Goal: Task Accomplishment & Management: Manage account settings

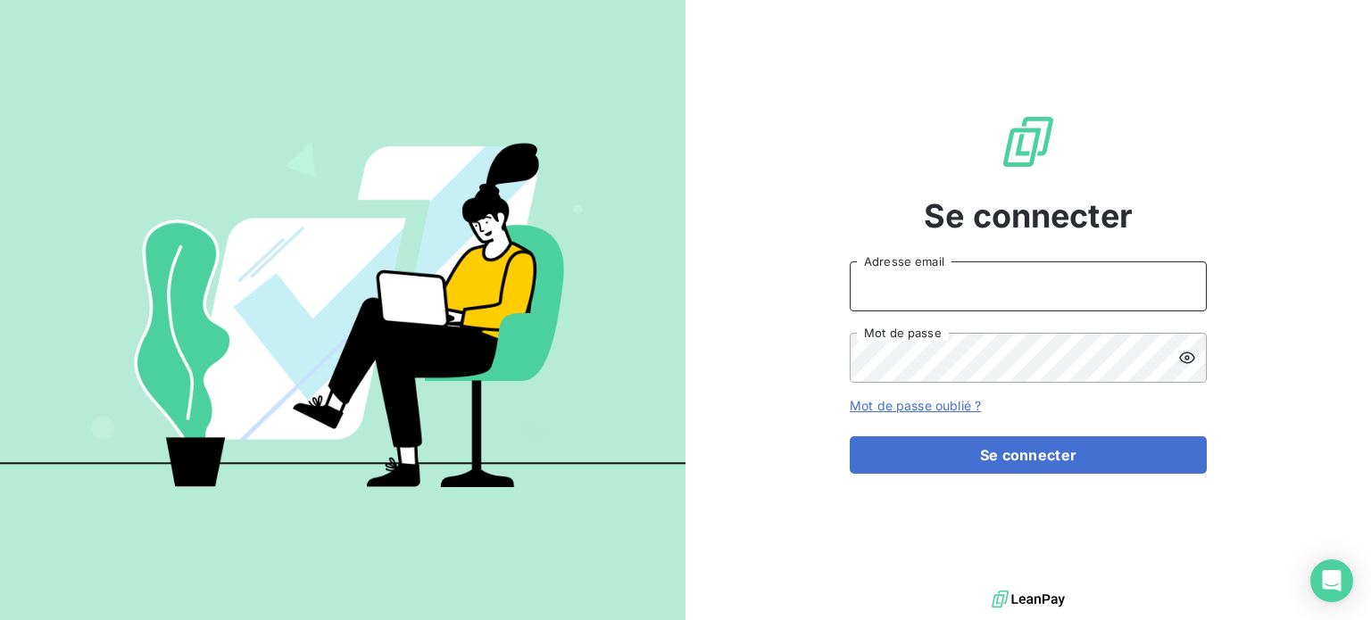
drag, startPoint x: 1111, startPoint y: 285, endPoint x: 1136, endPoint y: 287, distance: 25.1
click at [1111, 285] on input "Adresse email" at bounding box center [1028, 287] width 357 height 50
click at [1250, 353] on div "Se connecter Adresse email Mot de passe Mot de passe oublié ? Se connecter" at bounding box center [1027, 293] width 685 height 586
click at [1179, 286] on icon at bounding box center [1182, 285] width 13 height 13
type input "[EMAIL_ADDRESS][DOMAIN_NAME]"
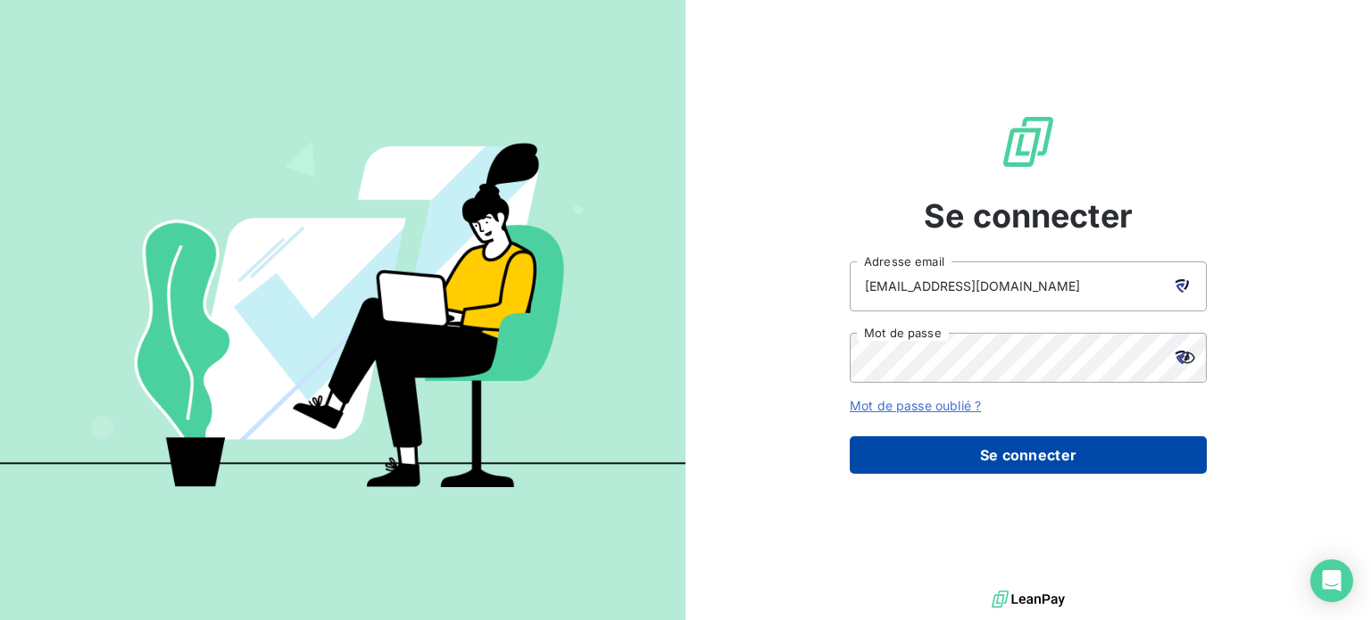
click at [982, 445] on button "Se connecter" at bounding box center [1028, 454] width 357 height 37
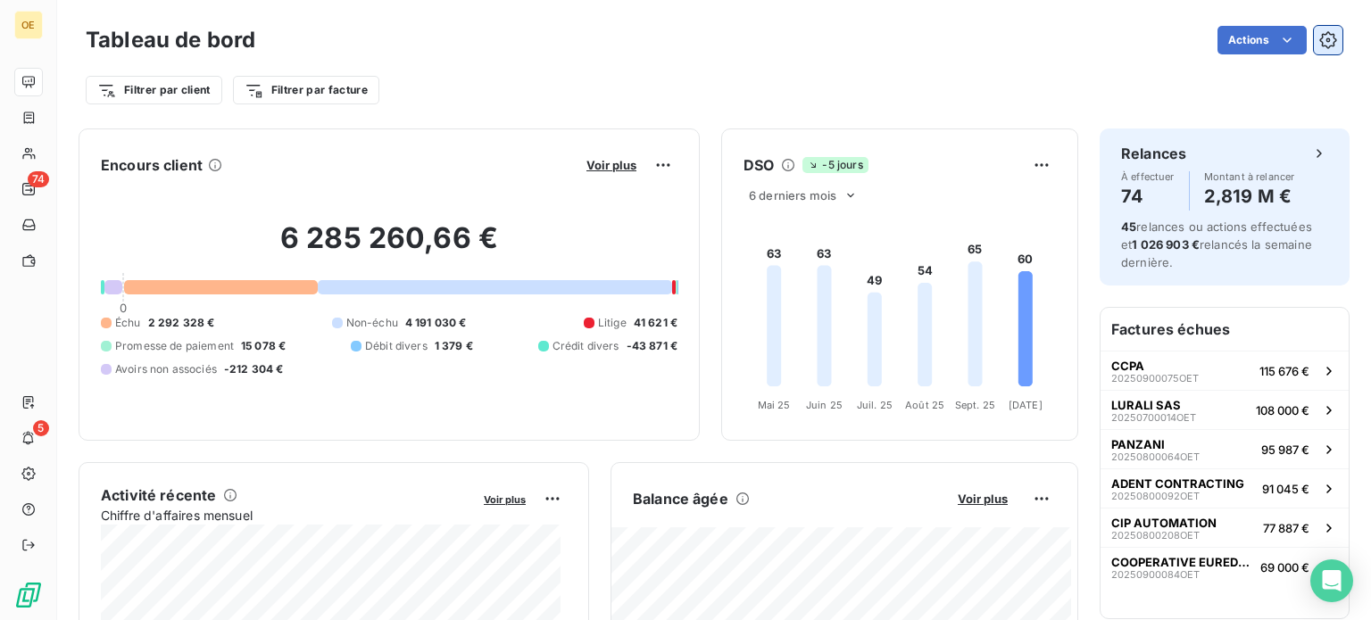
click at [1326, 38] on icon "button" at bounding box center [1328, 40] width 4 height 4
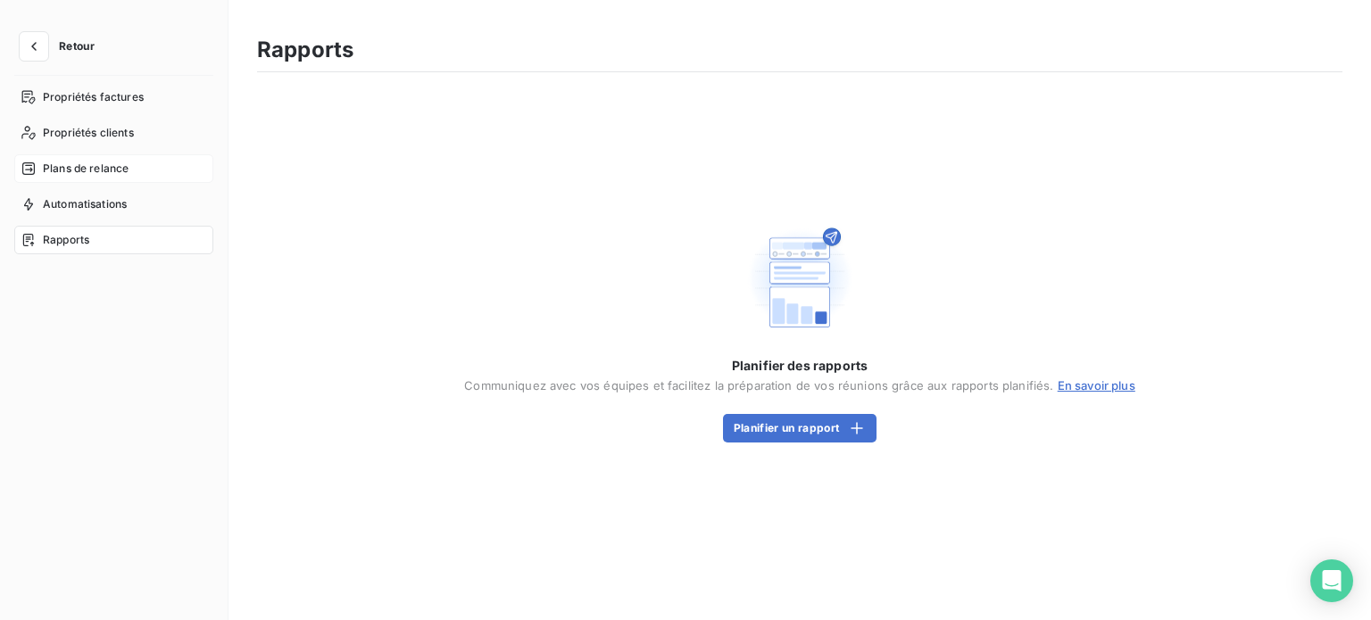
click at [82, 174] on span "Plans de relance" at bounding box center [86, 169] width 86 height 16
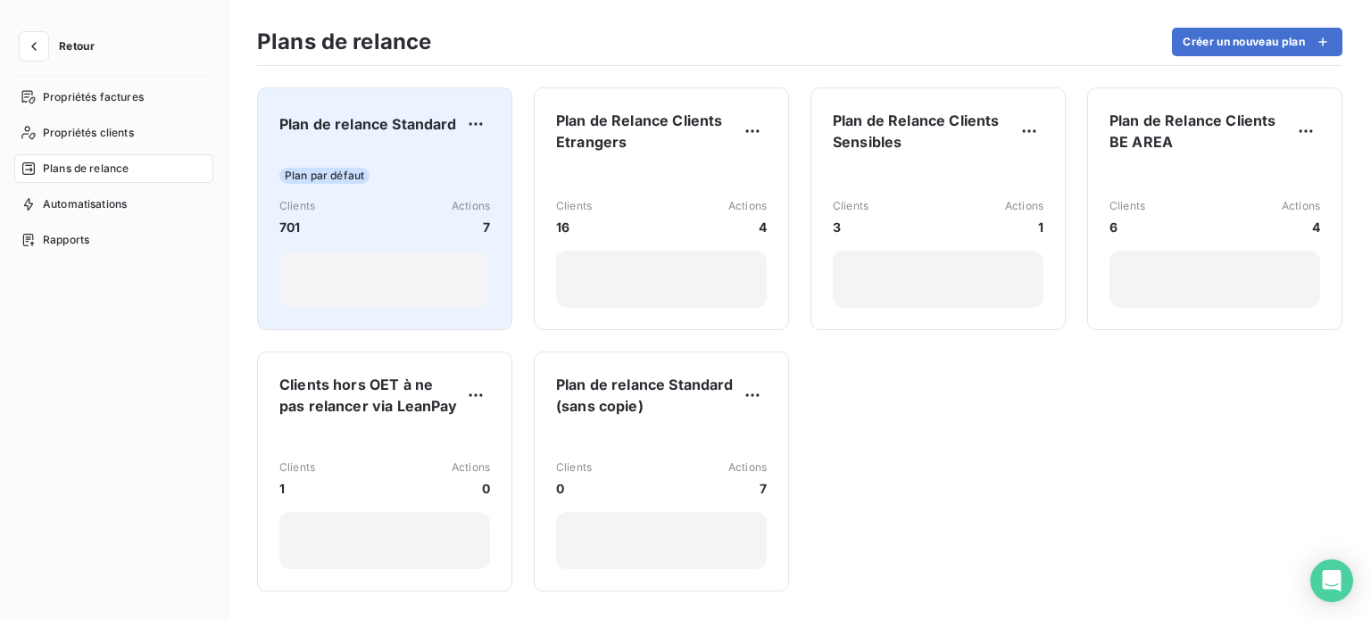
click at [389, 191] on div "Plan par défaut Clients 701 Actions 7" at bounding box center [384, 230] width 211 height 155
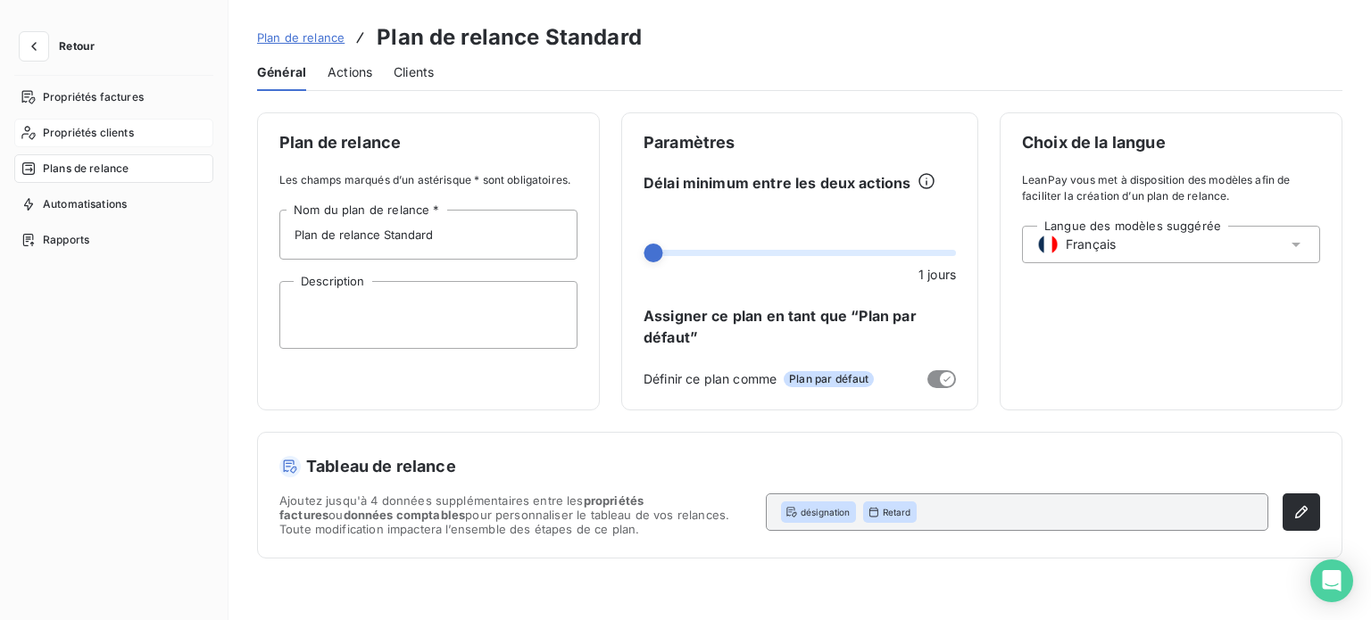
click at [90, 135] on span "Propriétés clients" at bounding box center [88, 133] width 91 height 16
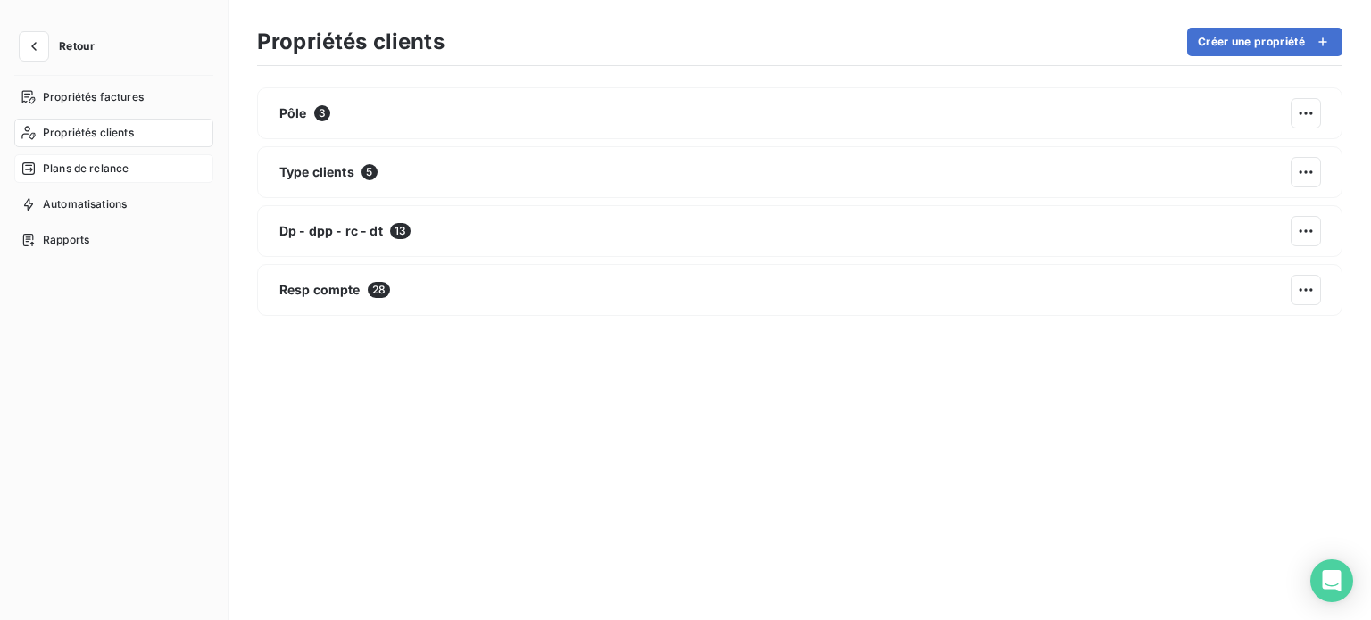
click at [96, 174] on span "Plans de relance" at bounding box center [86, 169] width 86 height 16
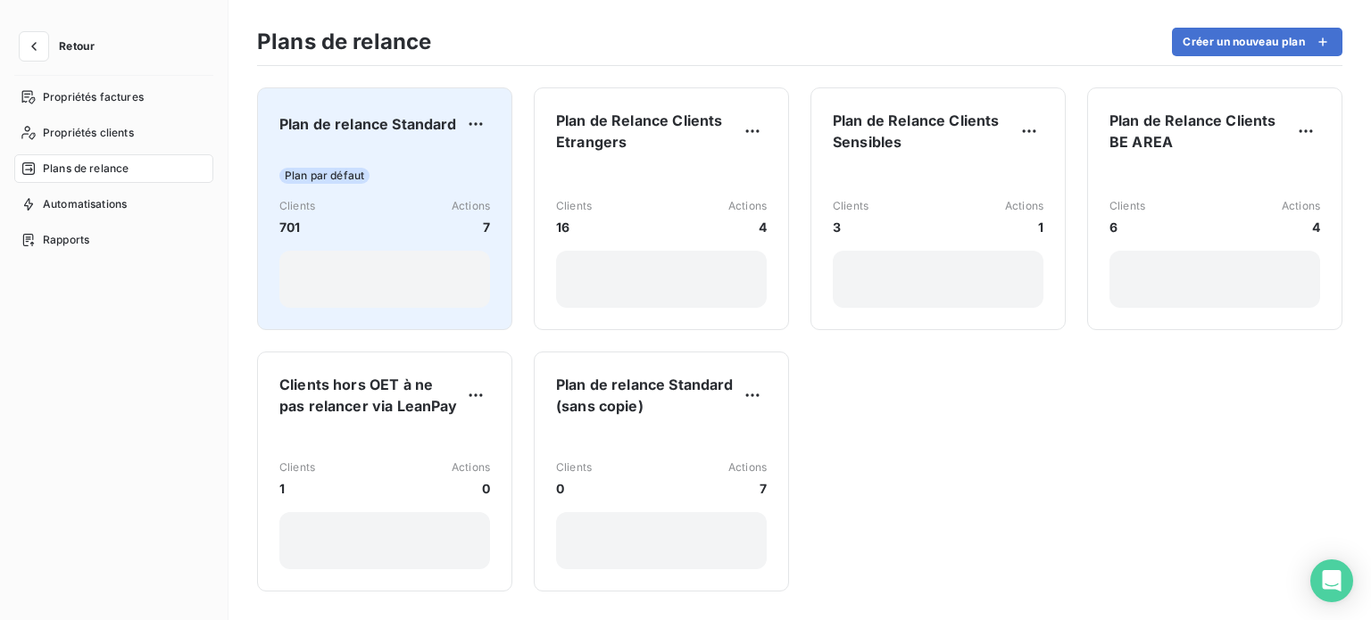
click at [401, 117] on span "Plan de relance Standard" at bounding box center [368, 123] width 178 height 21
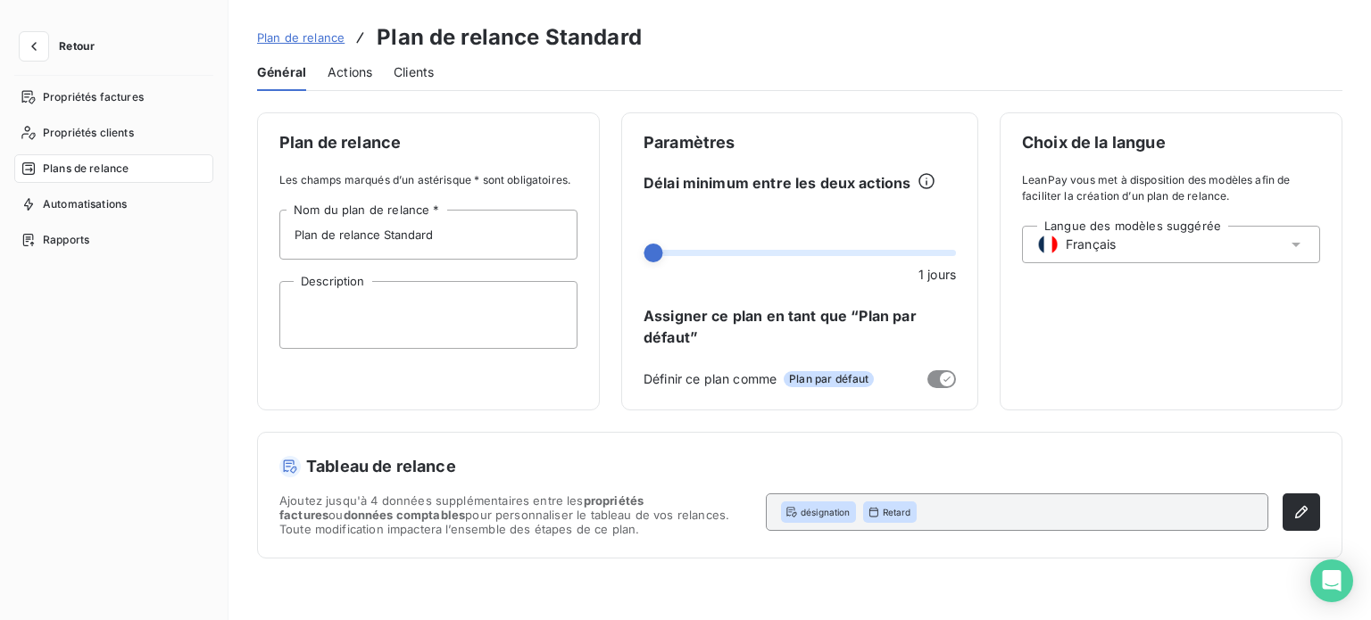
click at [353, 80] on span "Actions" at bounding box center [350, 72] width 45 height 18
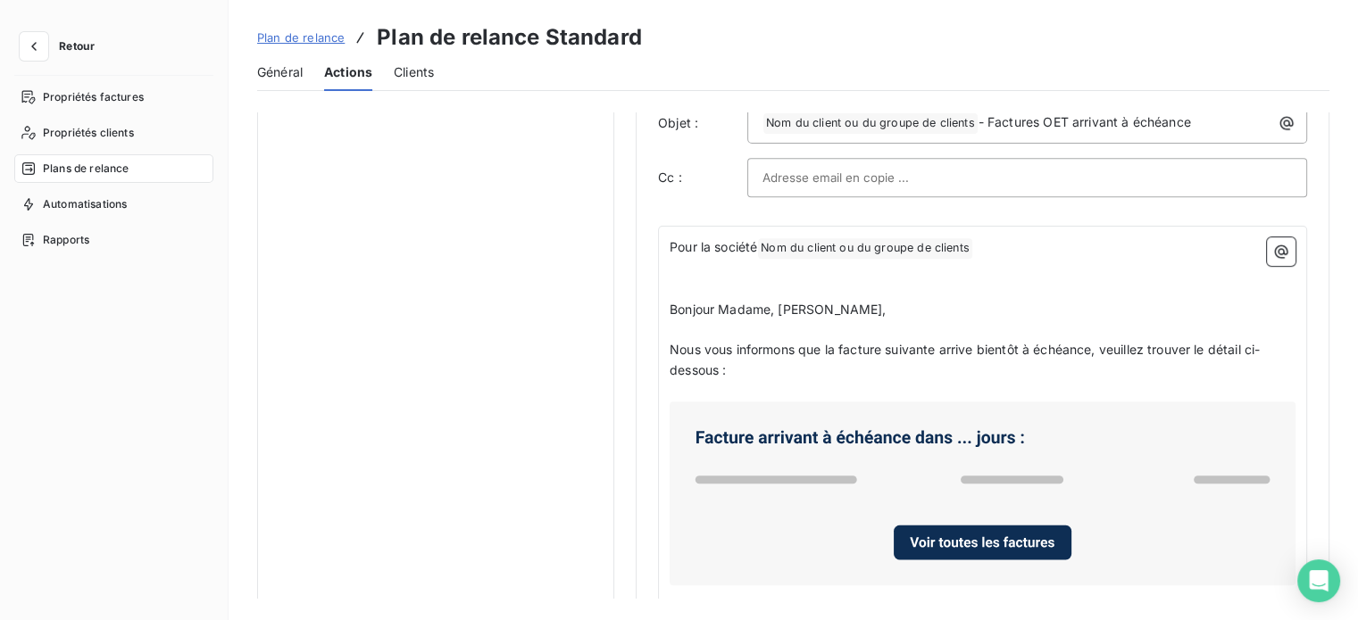
scroll to position [1142, 0]
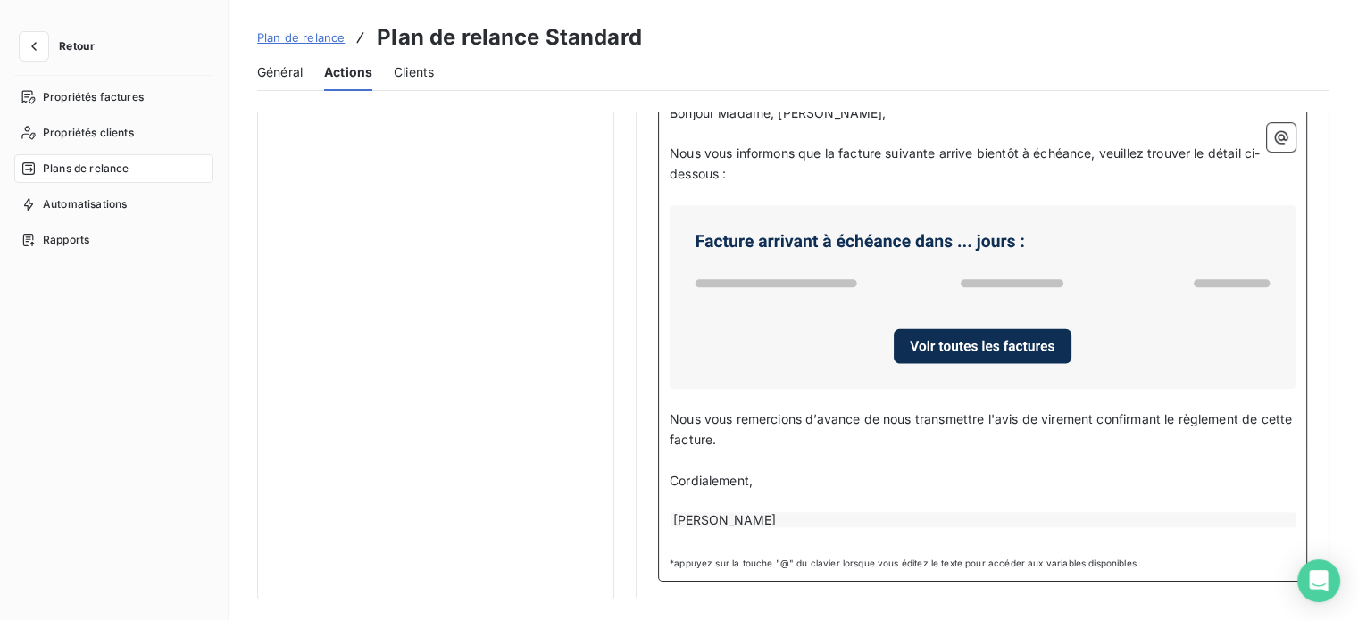
click at [790, 478] on p "Cordialement," at bounding box center [982, 481] width 626 height 21
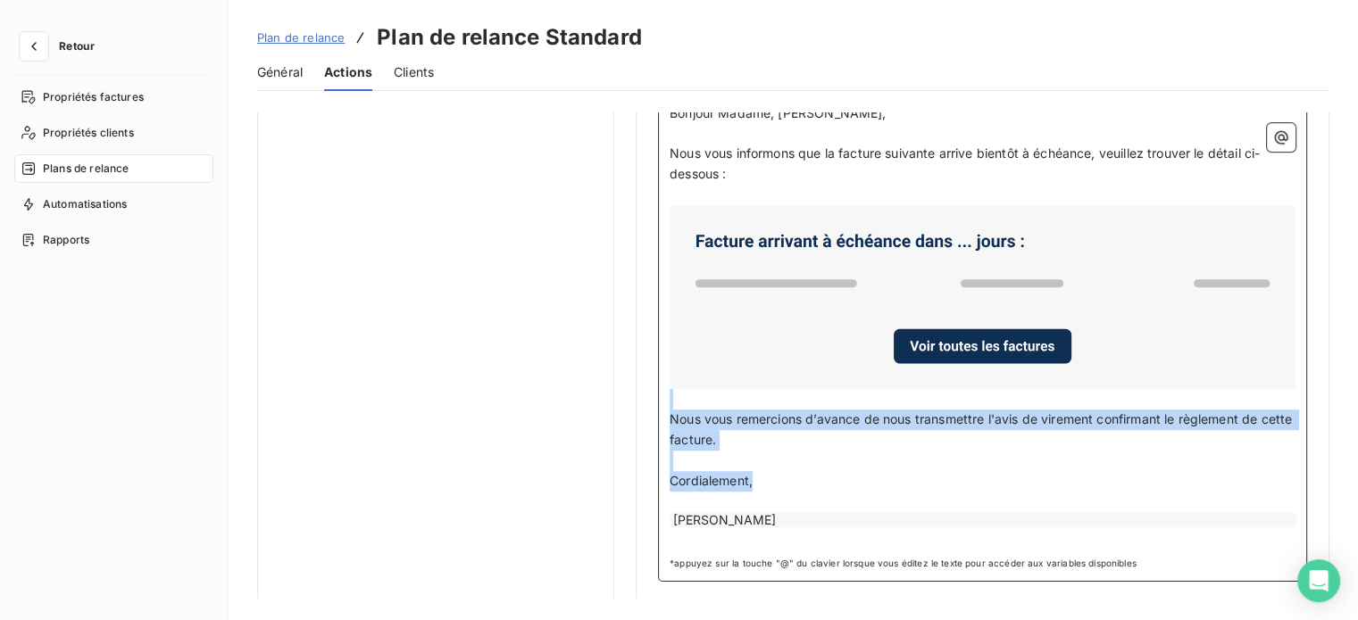
drag, startPoint x: 785, startPoint y: 474, endPoint x: 735, endPoint y: 385, distance: 102.3
click at [735, 385] on div "Pour la société Nom du client ou du groupe de clients ﻿ ﻿ ﻿ ﻿ Bonjour Madame, M…" at bounding box center [982, 295] width 626 height 509
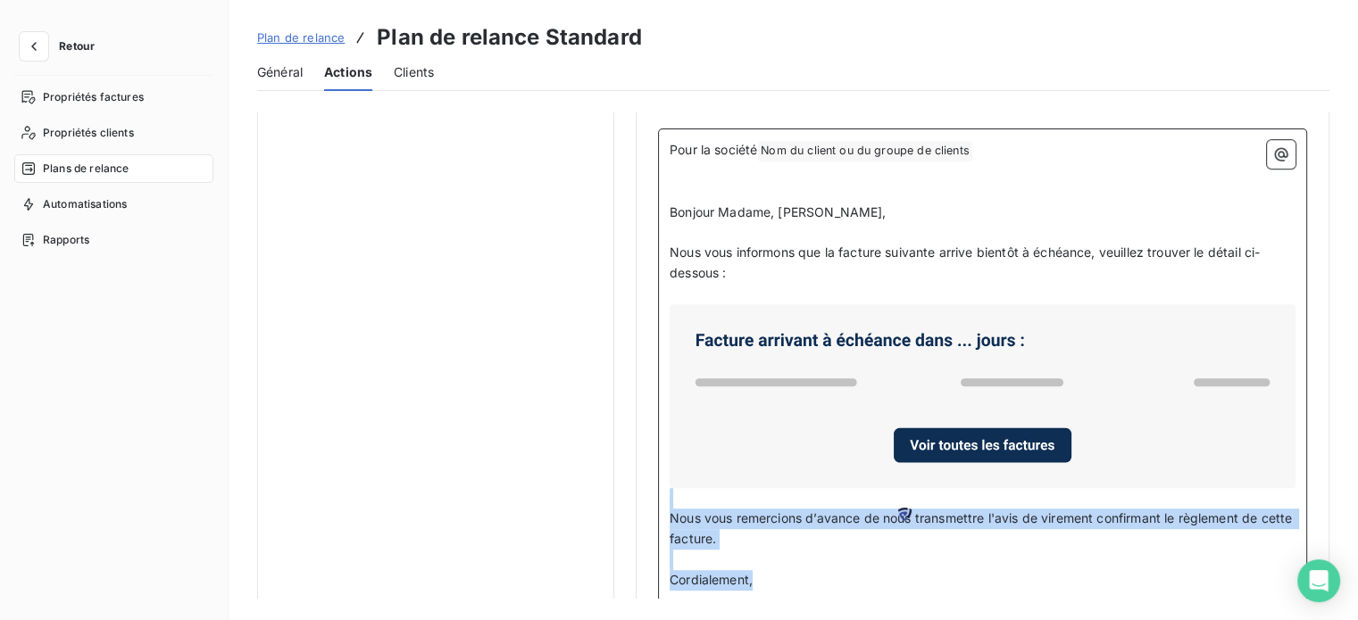
scroll to position [1052, 0]
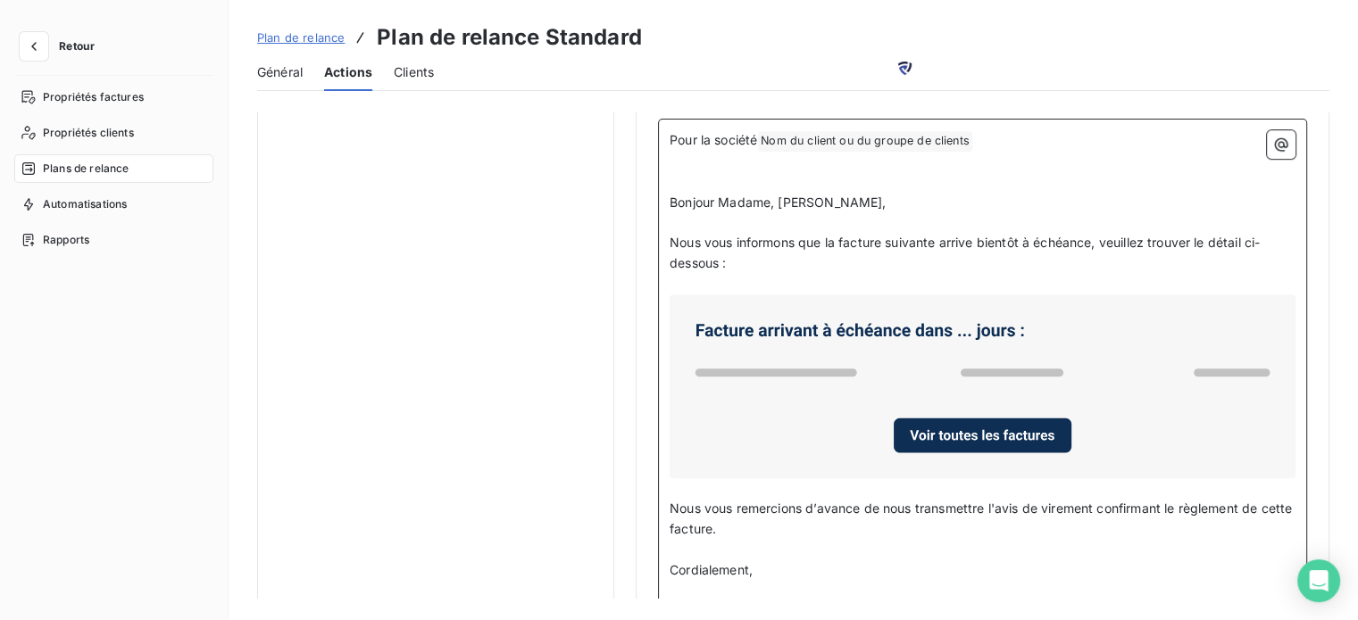
click at [760, 250] on p "Nous vous informons que la facture suivante arrive bientôt à échéance, veuillez…" at bounding box center [982, 253] width 626 height 41
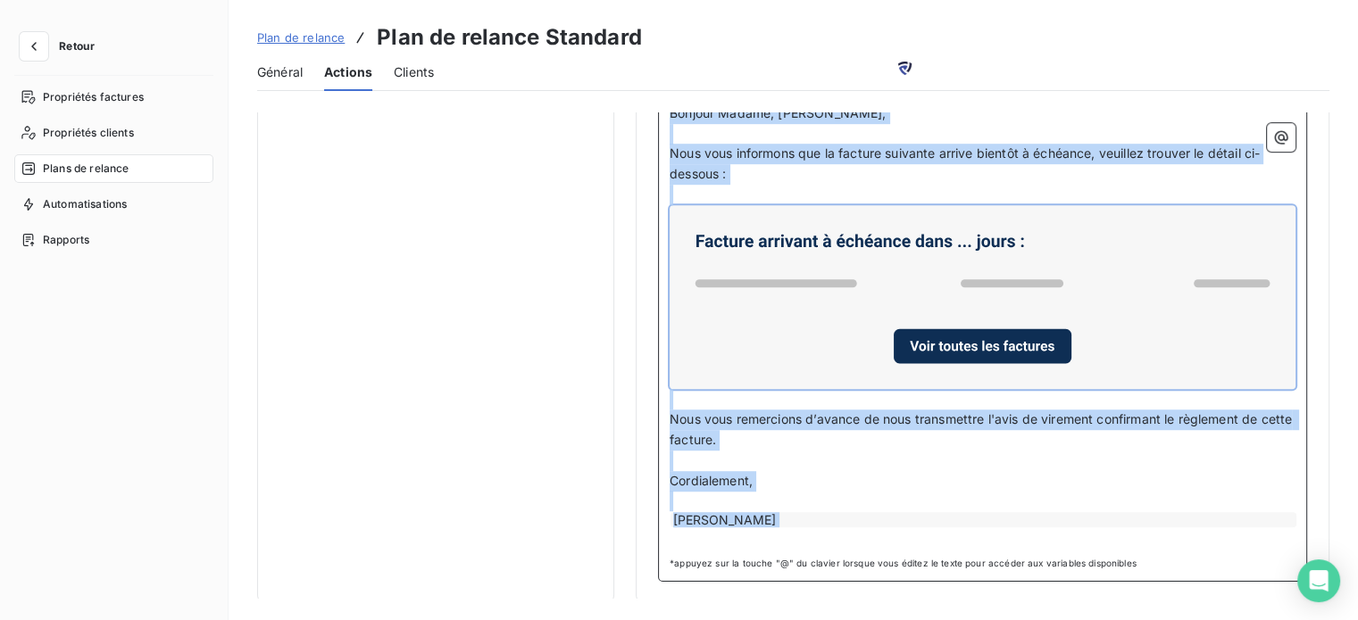
scroll to position [271, 0]
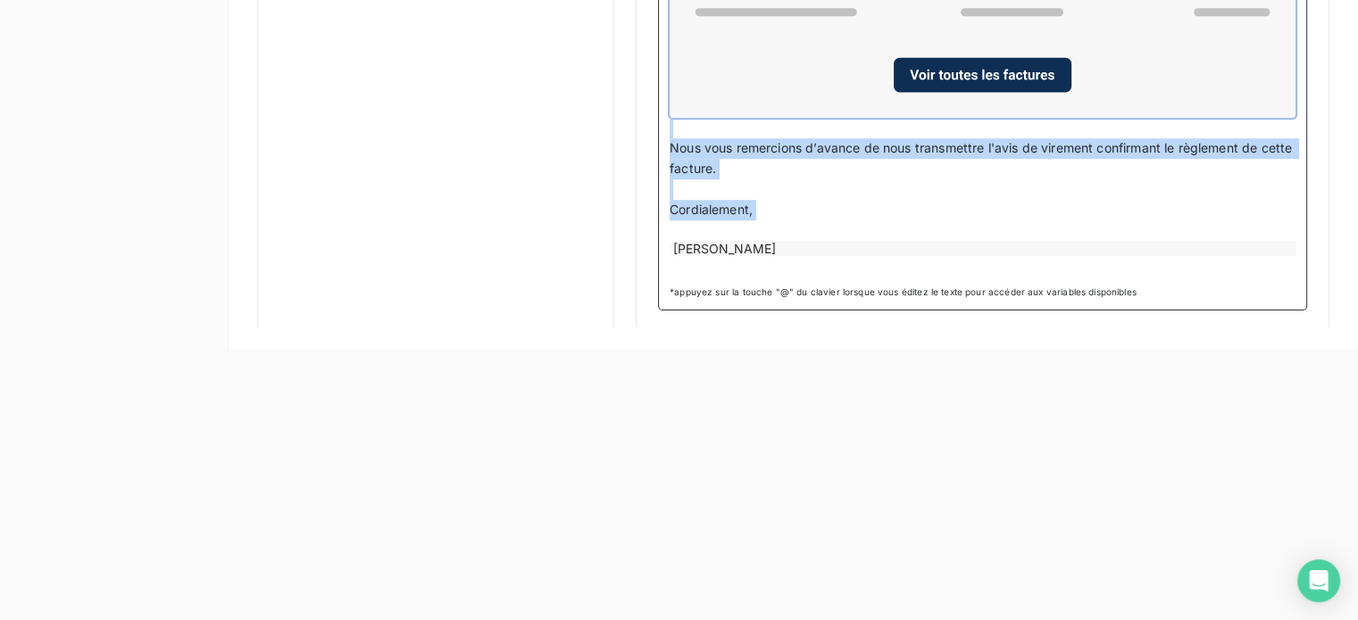
drag, startPoint x: 671, startPoint y: 194, endPoint x: 1158, endPoint y: 220, distance: 487.2
click at [1158, 220] on div "Pour la société Nom du client ou du groupe de clients ﻿ ﻿ ﻿ ﻿ Bonjour Madame, M…" at bounding box center [982, 24] width 626 height 509
copy div "Bonjour Madame, Monsieur, ﻿ Nous vous informons que la facture suivante arrive …"
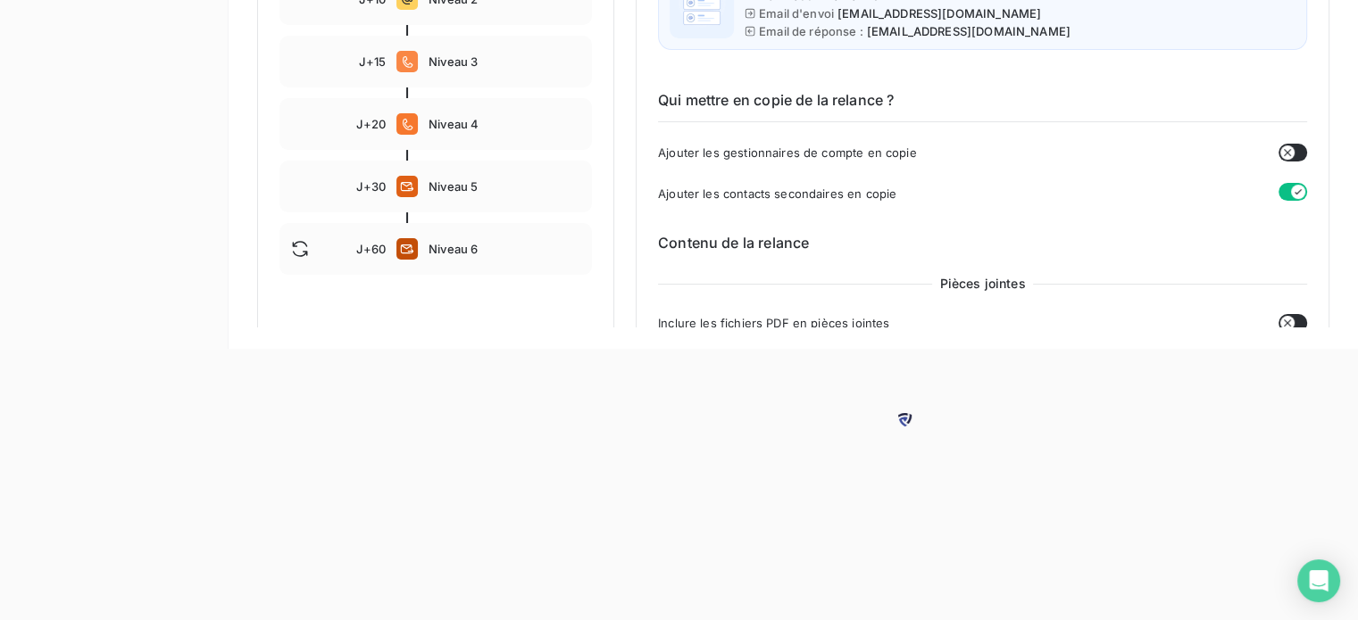
scroll to position [0, 0]
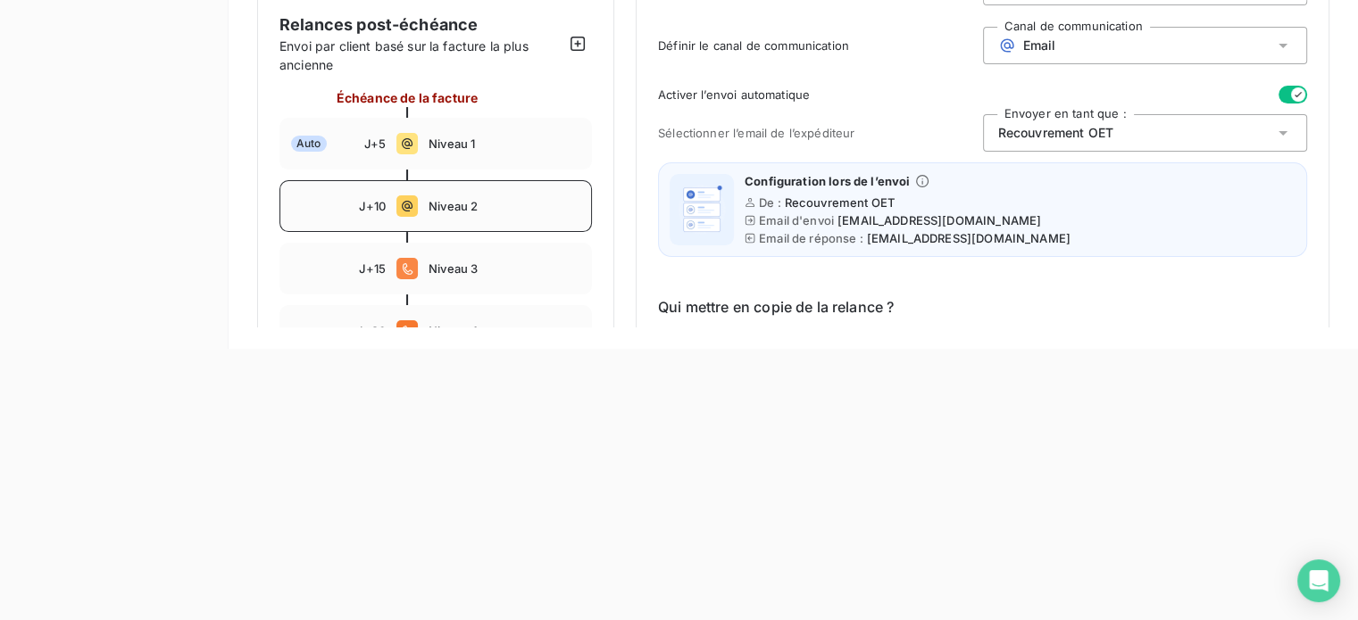
click at [457, 210] on span "Niveau 2" at bounding box center [504, 206] width 152 height 14
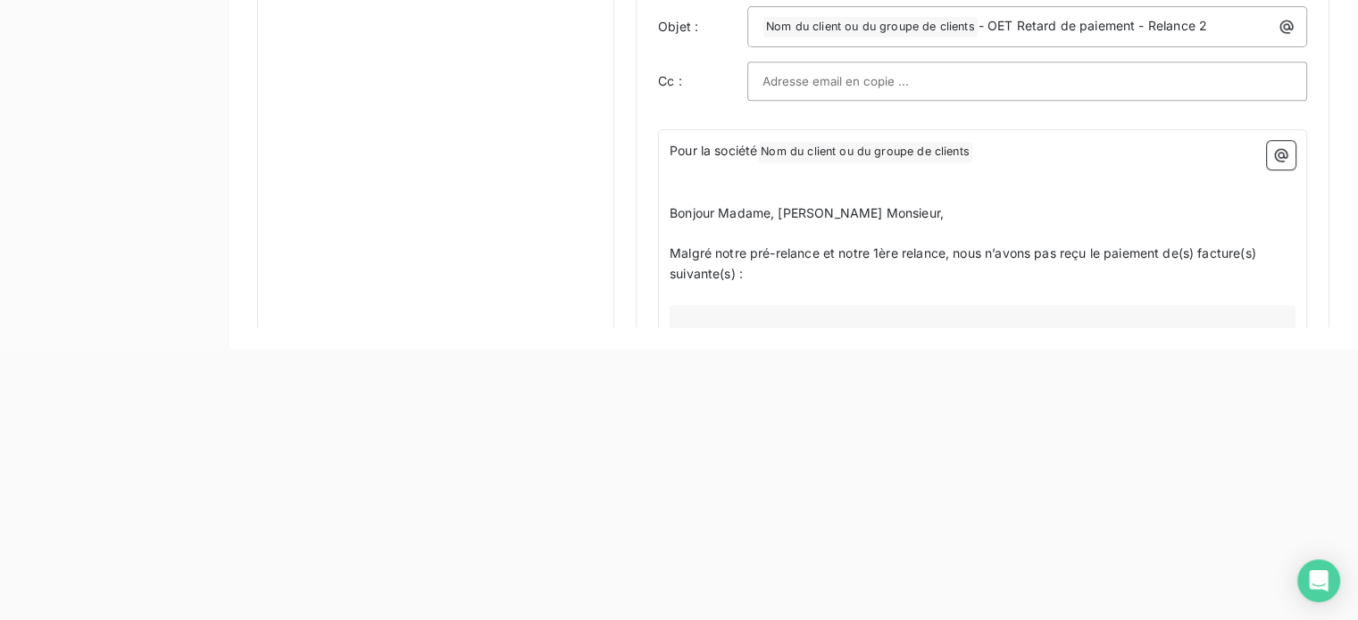
scroll to position [860, 0]
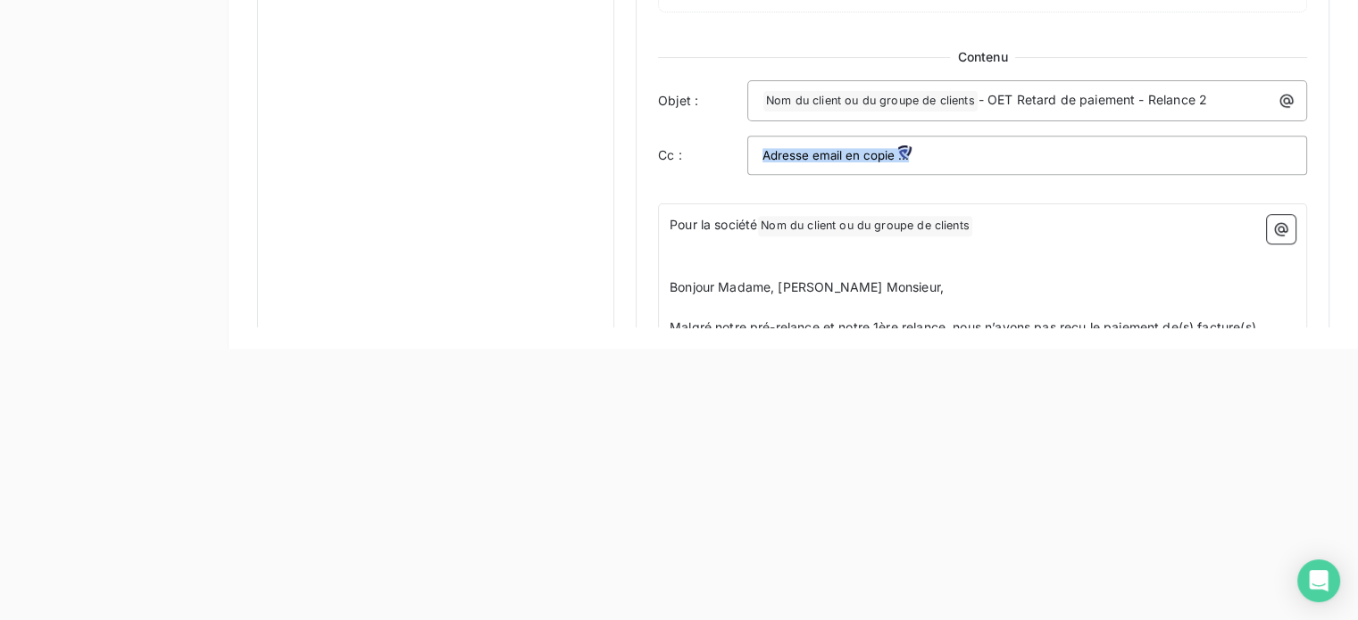
drag, startPoint x: 664, startPoint y: 282, endPoint x: 938, endPoint y: 292, distance: 274.2
click at [1032, 295] on div "Pour la société Nom du client ou du groupe de clients ﻿ ﻿ ﻿ ﻿ Bonjour Madame, […" at bounding box center [982, 615] width 649 height 823
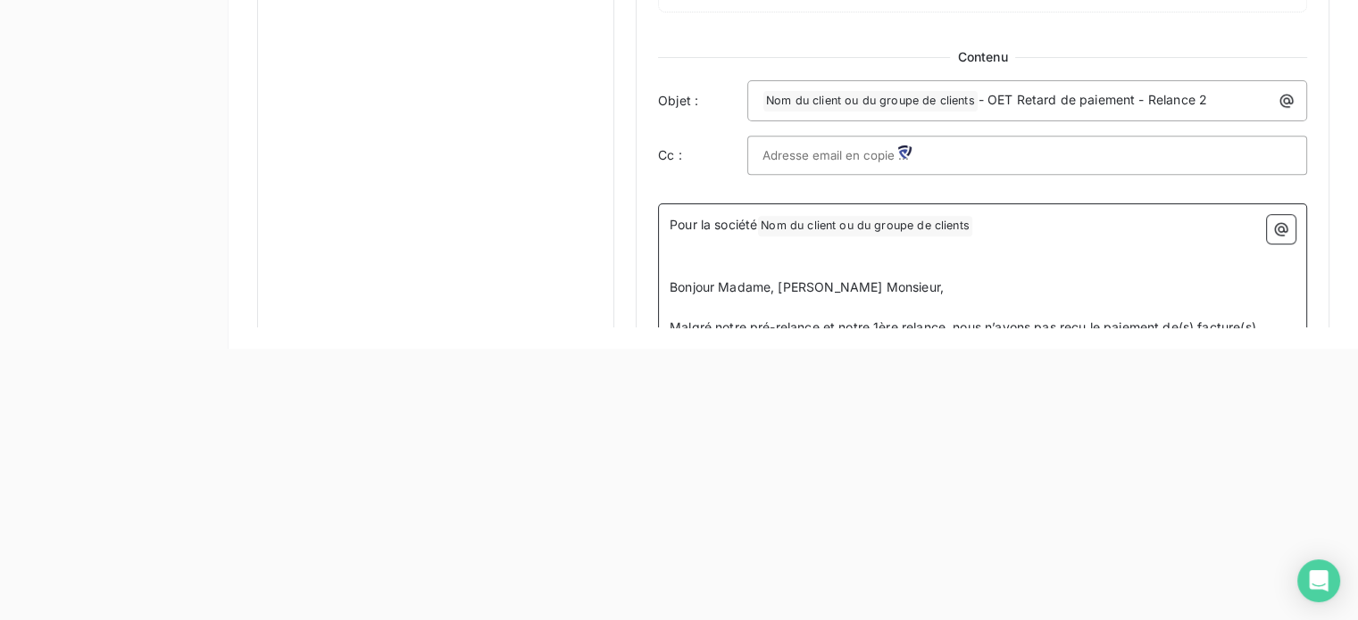
click at [928, 278] on p "Bonjour Madame, [PERSON_NAME] Monsieur," at bounding box center [982, 288] width 626 height 21
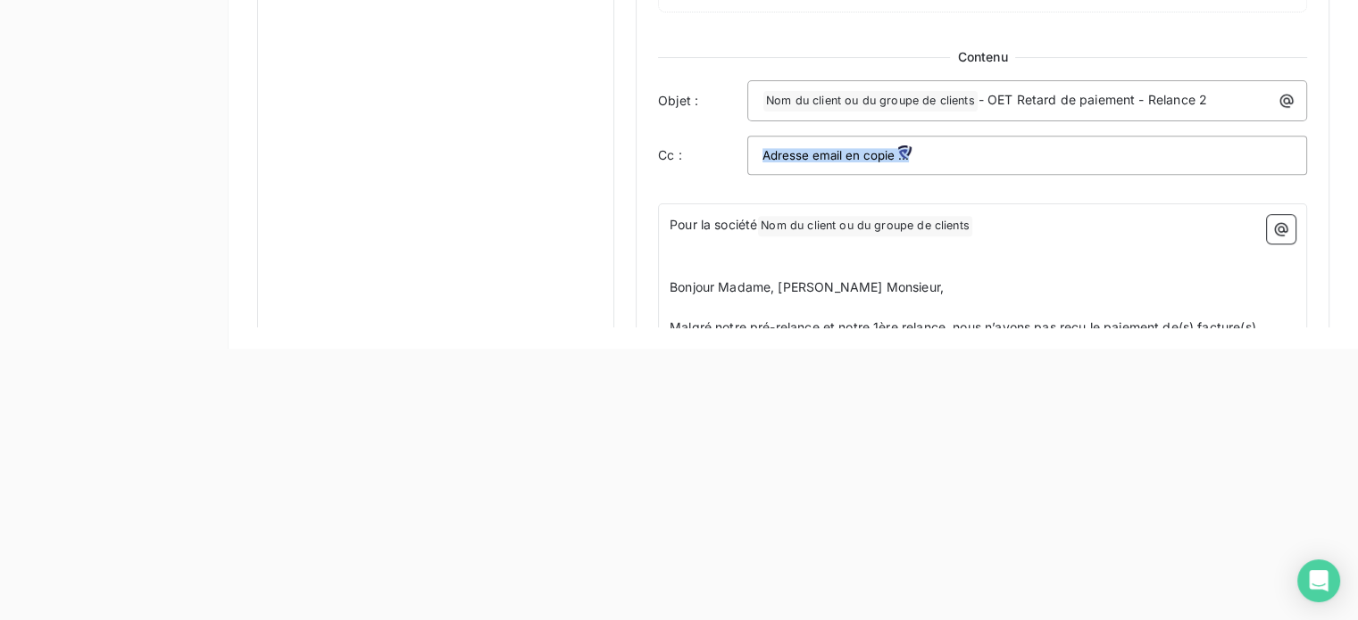
drag, startPoint x: 668, startPoint y: 281, endPoint x: 767, endPoint y: 298, distance: 100.5
click at [830, 298] on div "Pour la société Nom du client ou du groupe de clients ﻿ ﻿ ﻿ ﻿ Bonjour Madame, […" at bounding box center [982, 615] width 649 height 823
click at [630, 309] on div "Notifications pré-échéance Envoi par jour en fonction de la date d’échéance Aut…" at bounding box center [793, 15] width 1072 height 2068
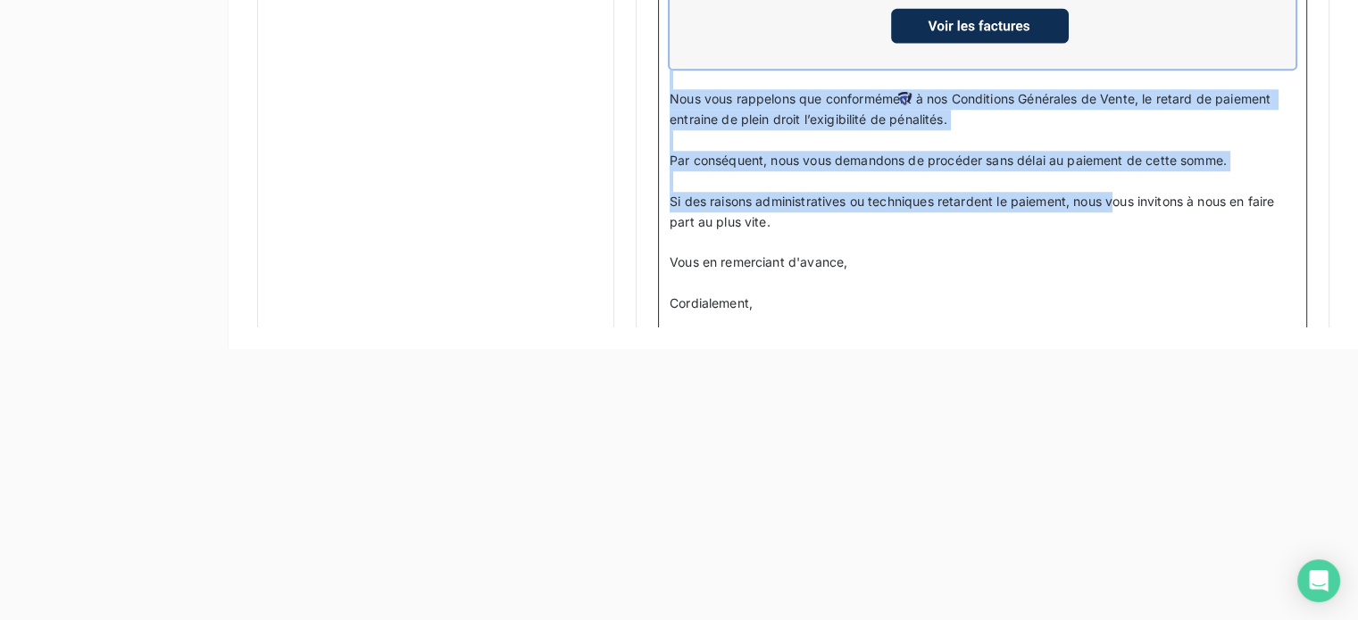
scroll to position [1575, 0]
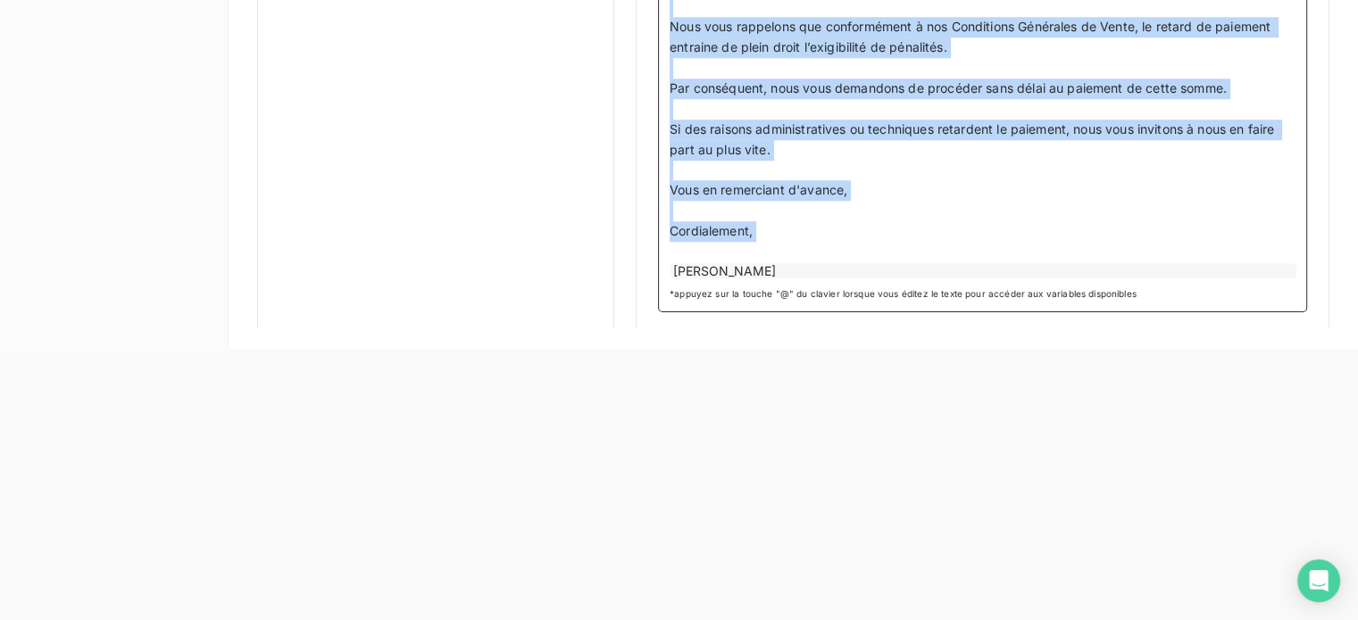
drag, startPoint x: 669, startPoint y: 284, endPoint x: 847, endPoint y: 249, distance: 181.0
copy div "Bonjour Madame, [PERSON_NAME] Monsieur, ﻿ Malgré notre pré-relance et notre 1èr…"
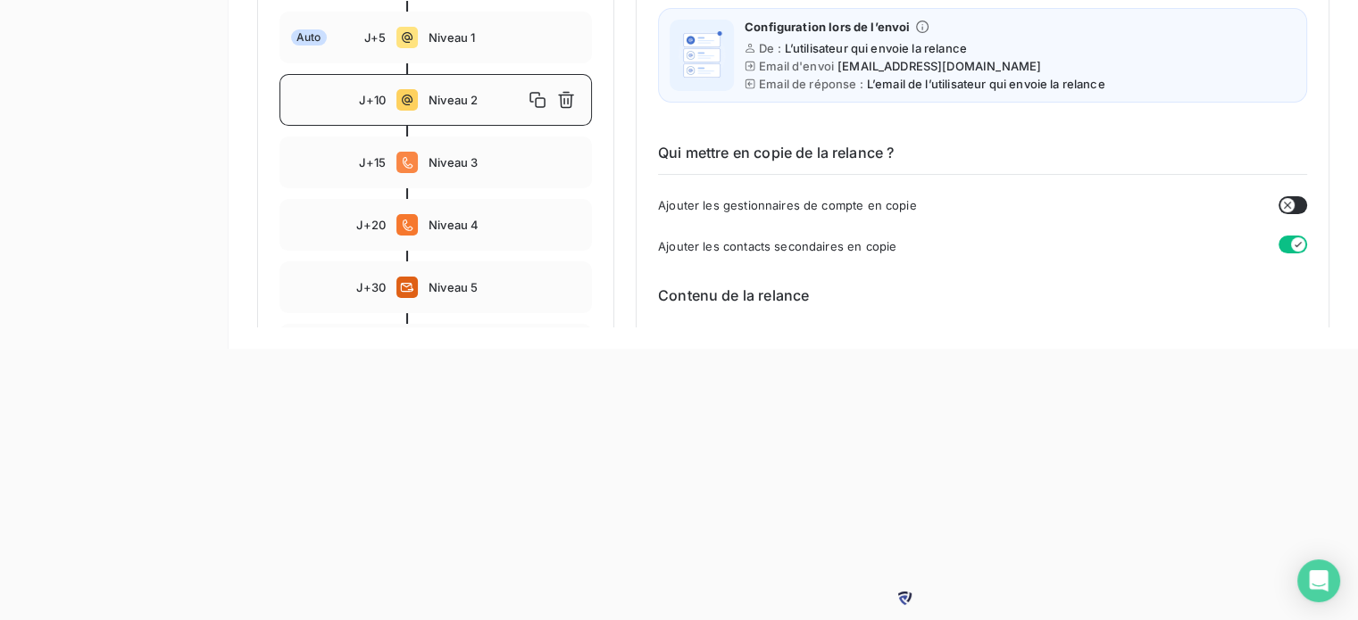
scroll to position [0, 0]
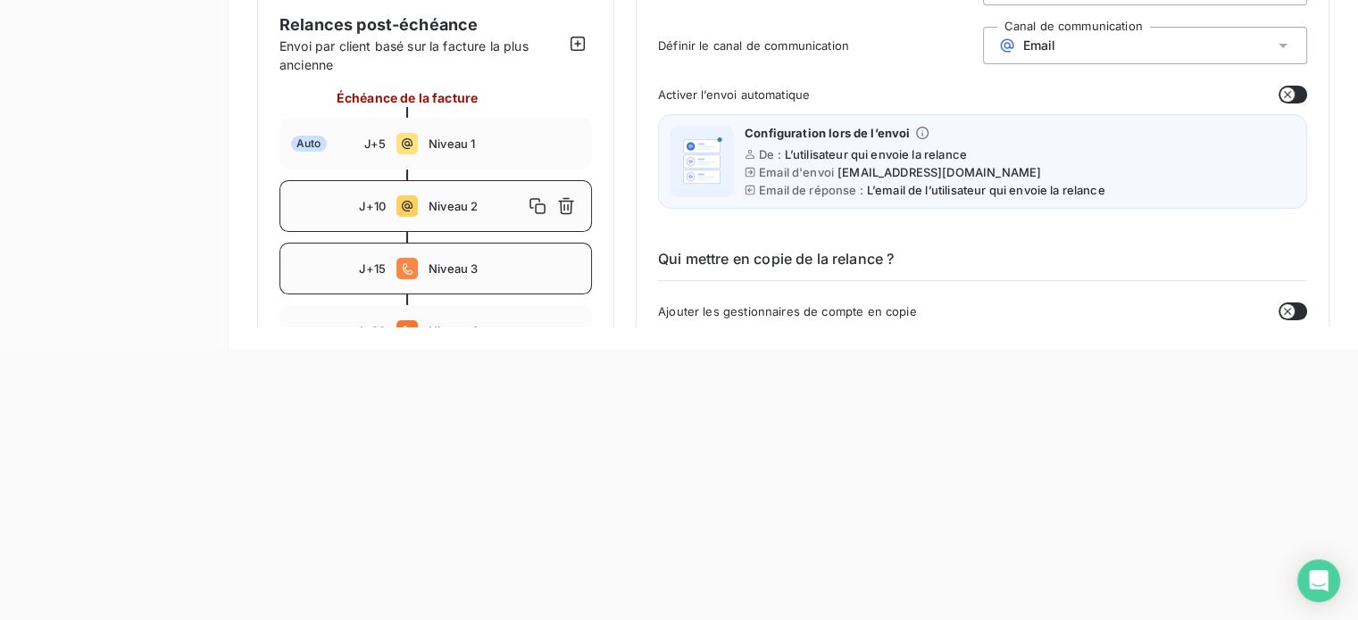
click at [493, 270] on span "Niveau 3" at bounding box center [504, 269] width 152 height 14
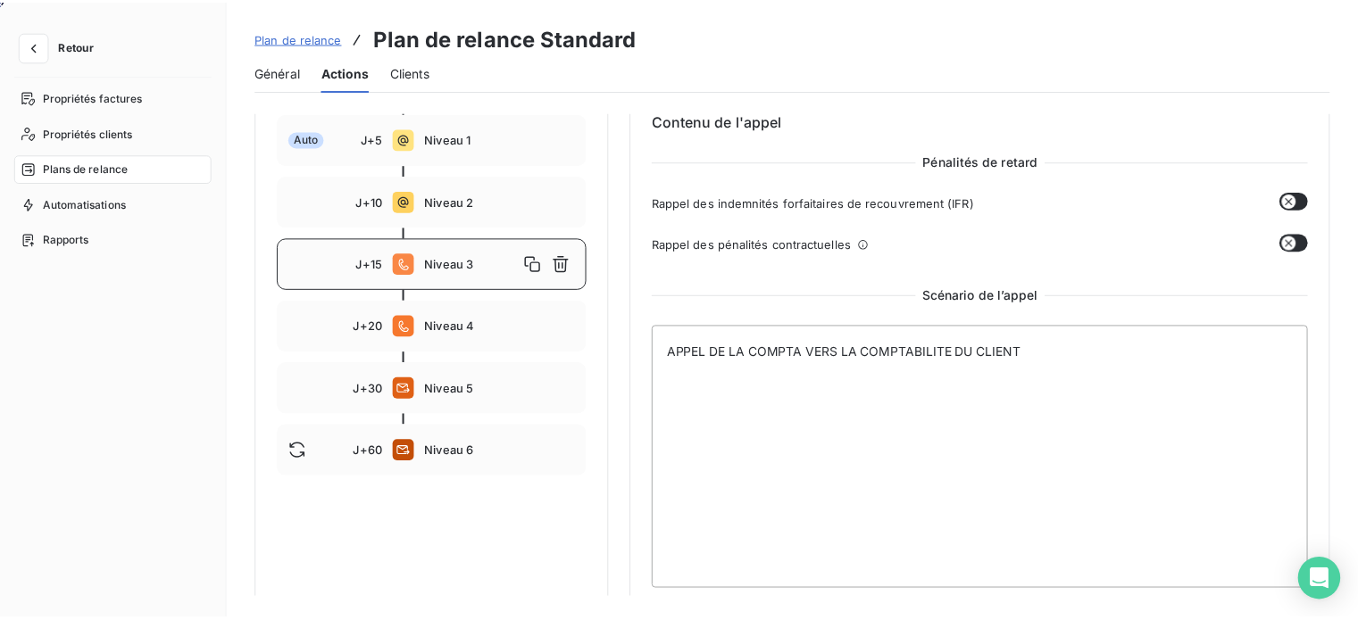
scroll to position [286, 0]
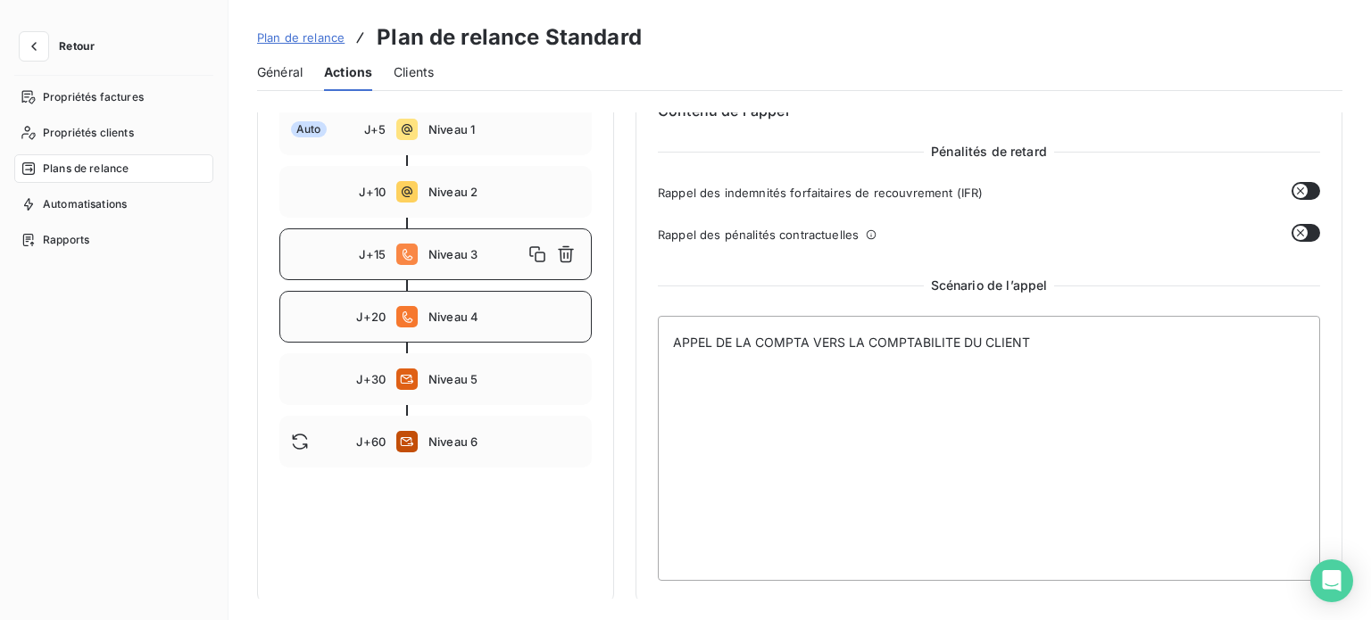
click at [493, 310] on span "Niveau 4" at bounding box center [504, 317] width 152 height 14
type input "20"
type textarea "APPEL DU RESPONSABLE AFFAIRE A SON CLIENT"
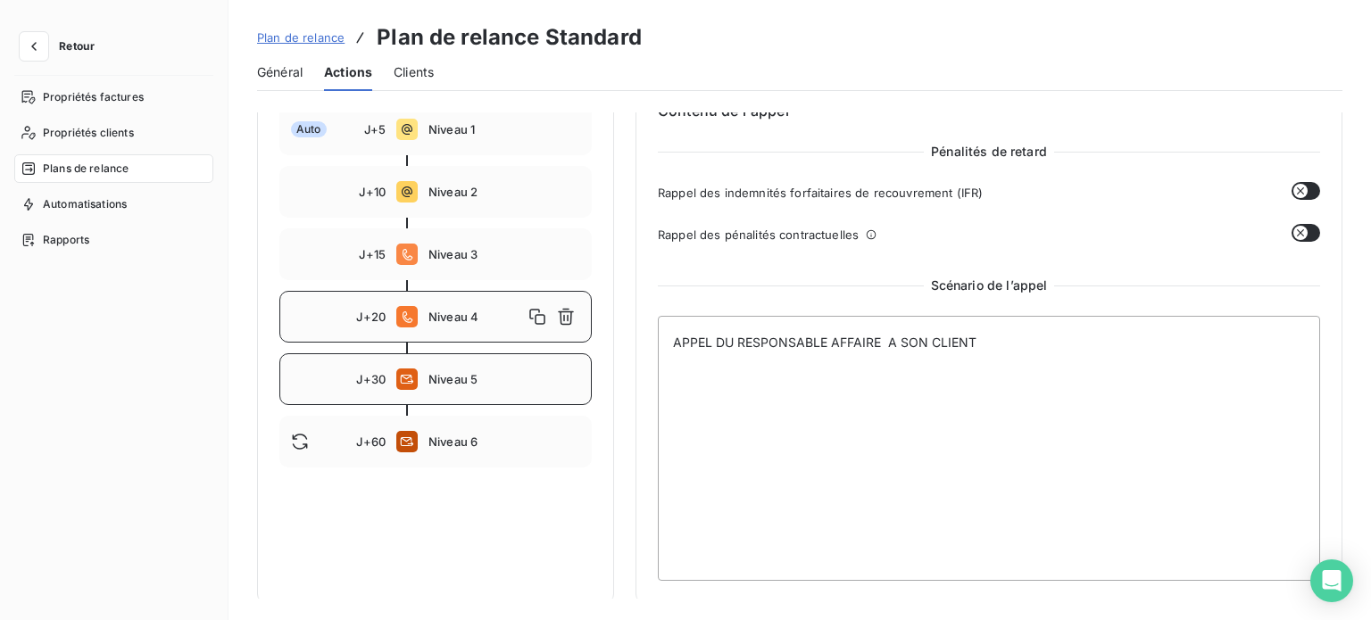
click at [451, 395] on div "J+30 Niveau 5" at bounding box center [435, 379] width 312 height 52
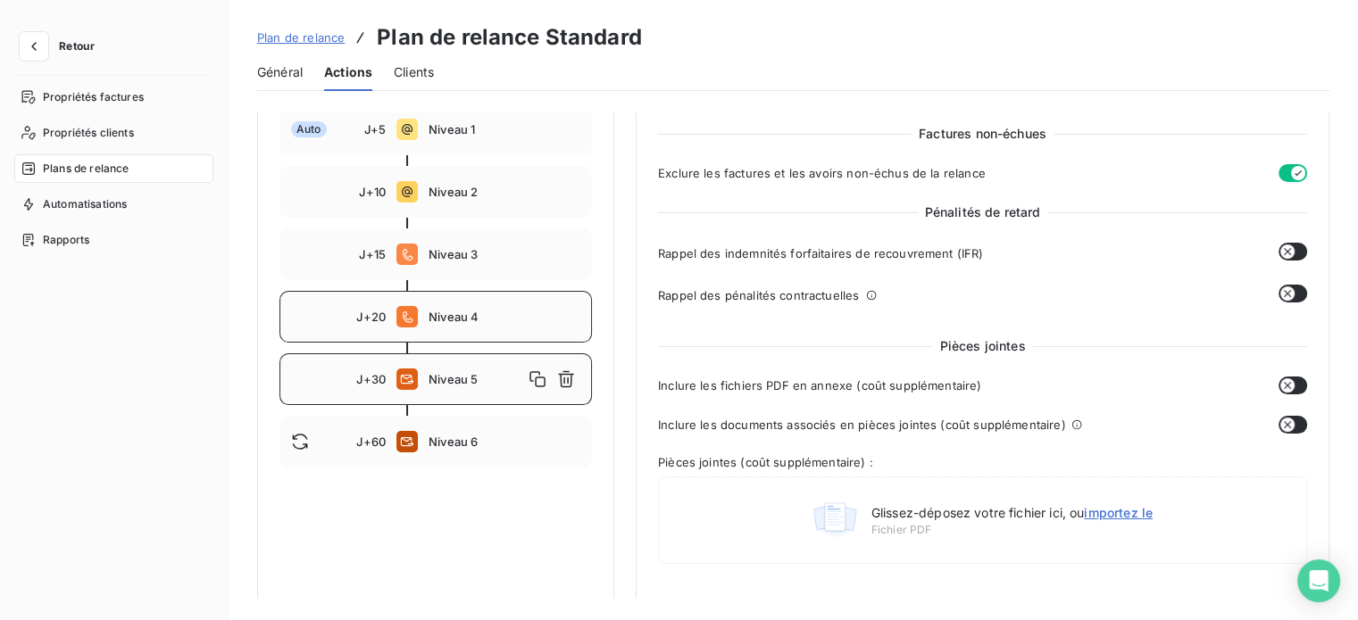
click at [456, 313] on span "Niveau 4" at bounding box center [504, 317] width 152 height 14
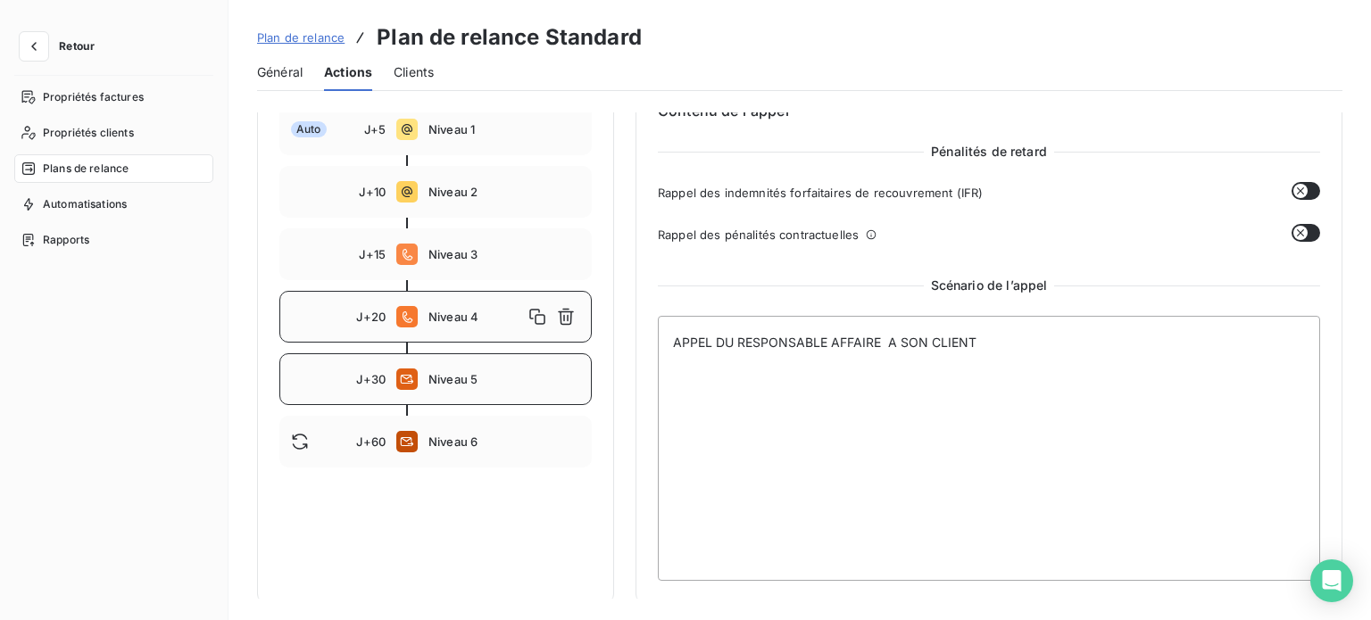
click at [471, 380] on span "Niveau 5" at bounding box center [504, 379] width 152 height 14
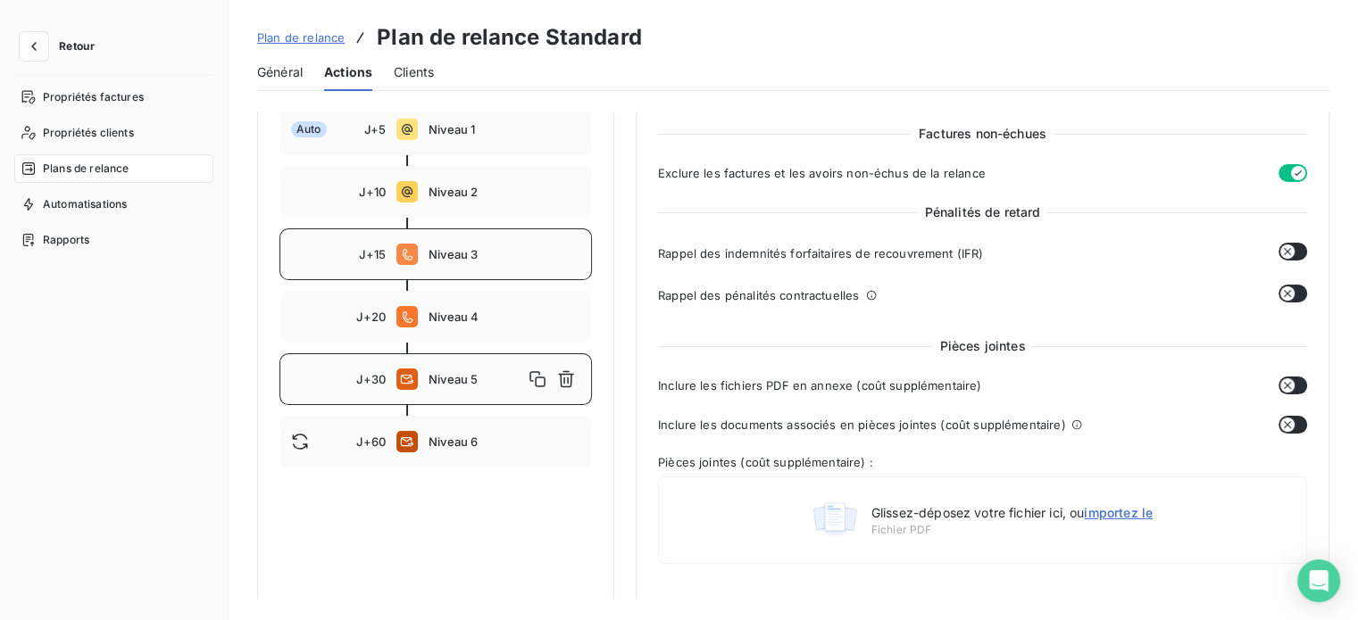
click at [470, 260] on span "Niveau 3" at bounding box center [504, 254] width 152 height 14
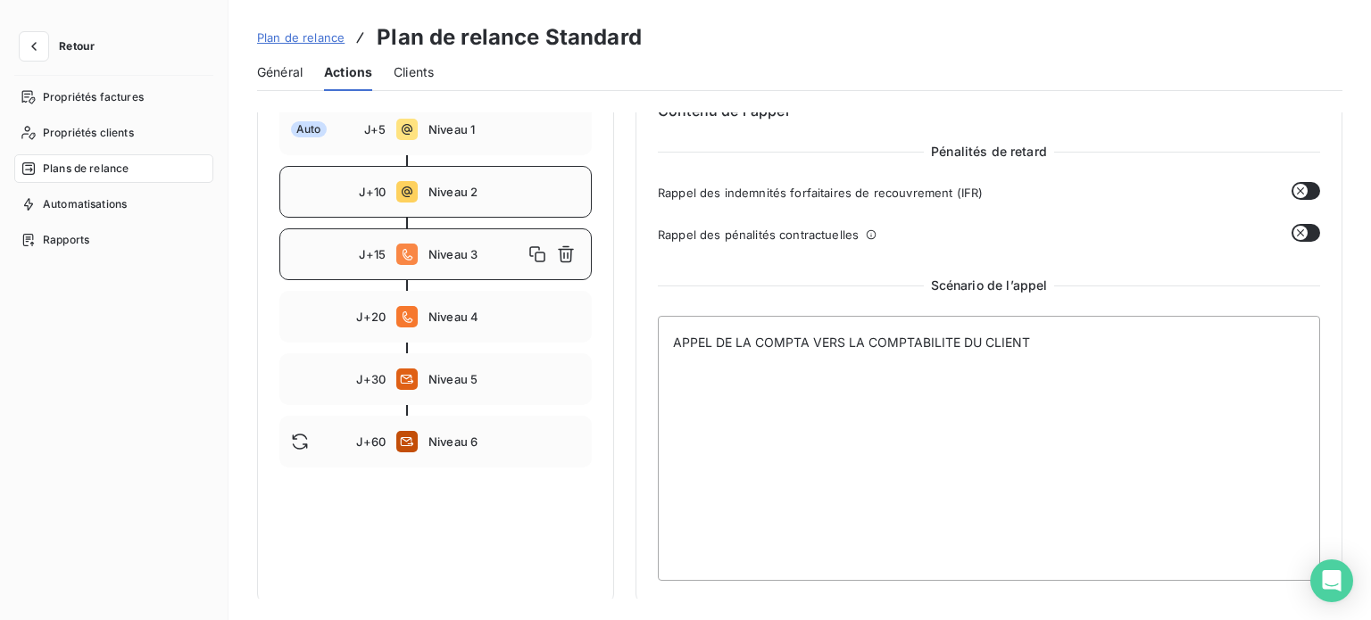
click at [464, 194] on span "Niveau 2" at bounding box center [504, 192] width 152 height 14
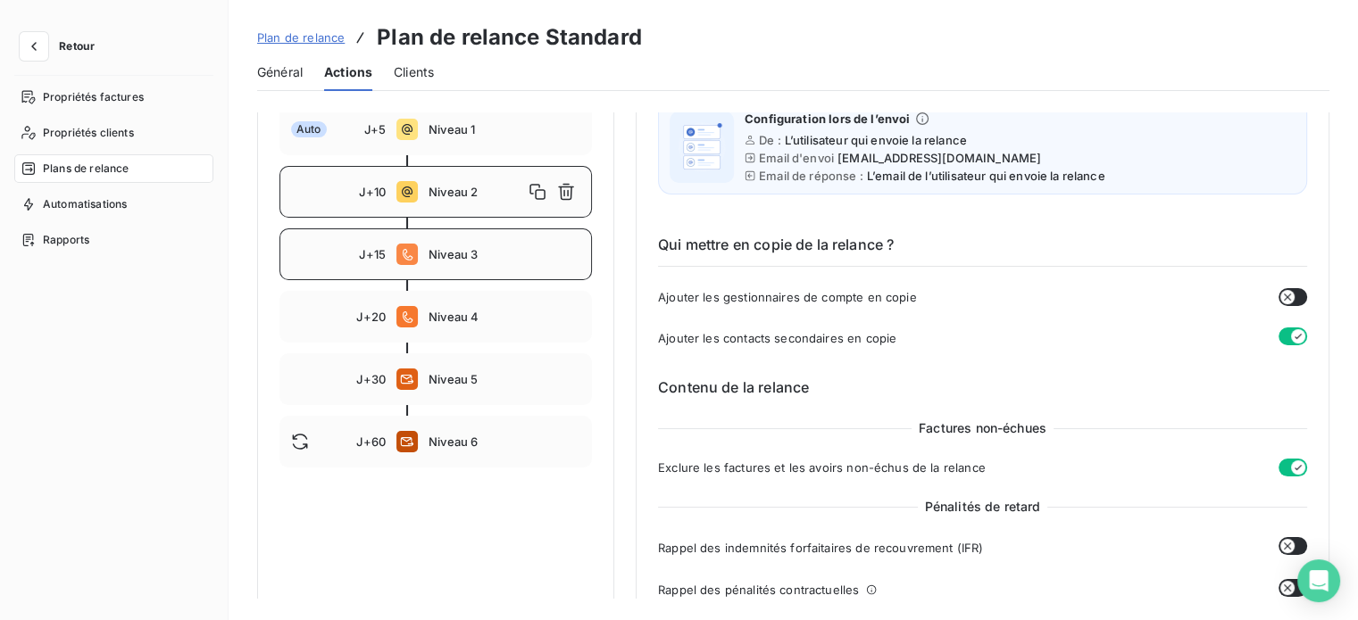
click at [480, 255] on span "Niveau 3" at bounding box center [504, 254] width 152 height 14
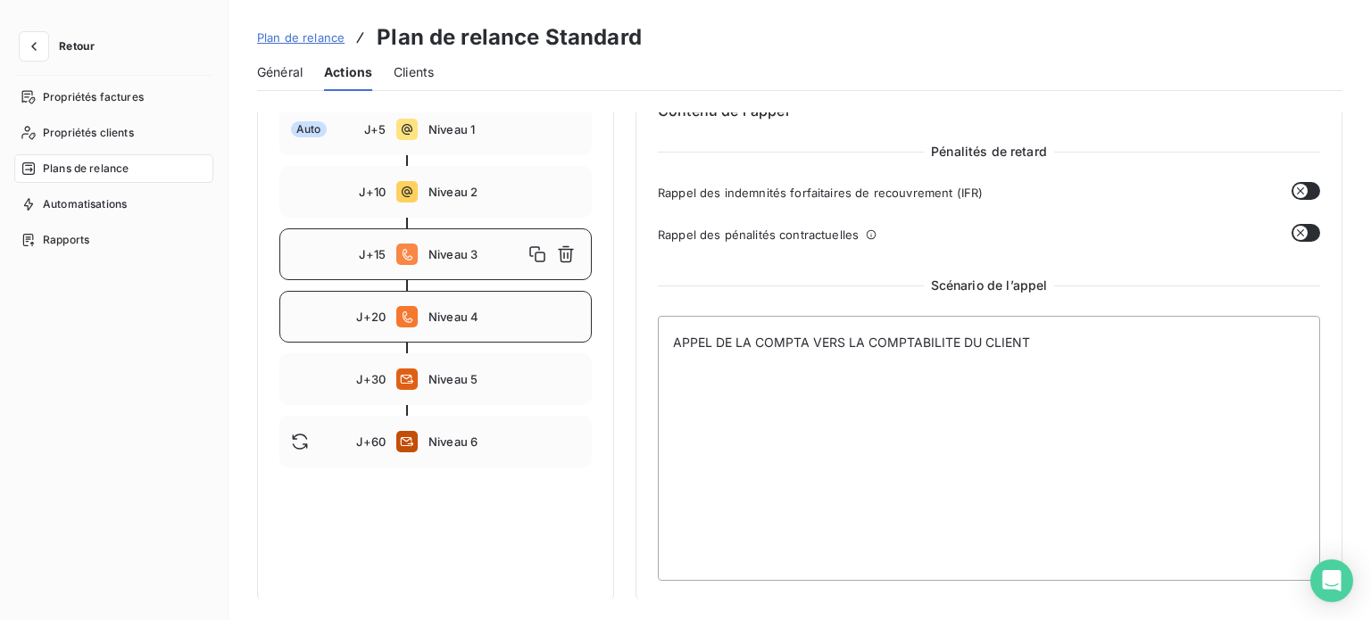
click at [486, 320] on span "Niveau 4" at bounding box center [504, 317] width 152 height 14
type input "20"
type textarea "APPEL DU RESPONSABLE AFFAIRE A SON CLIENT"
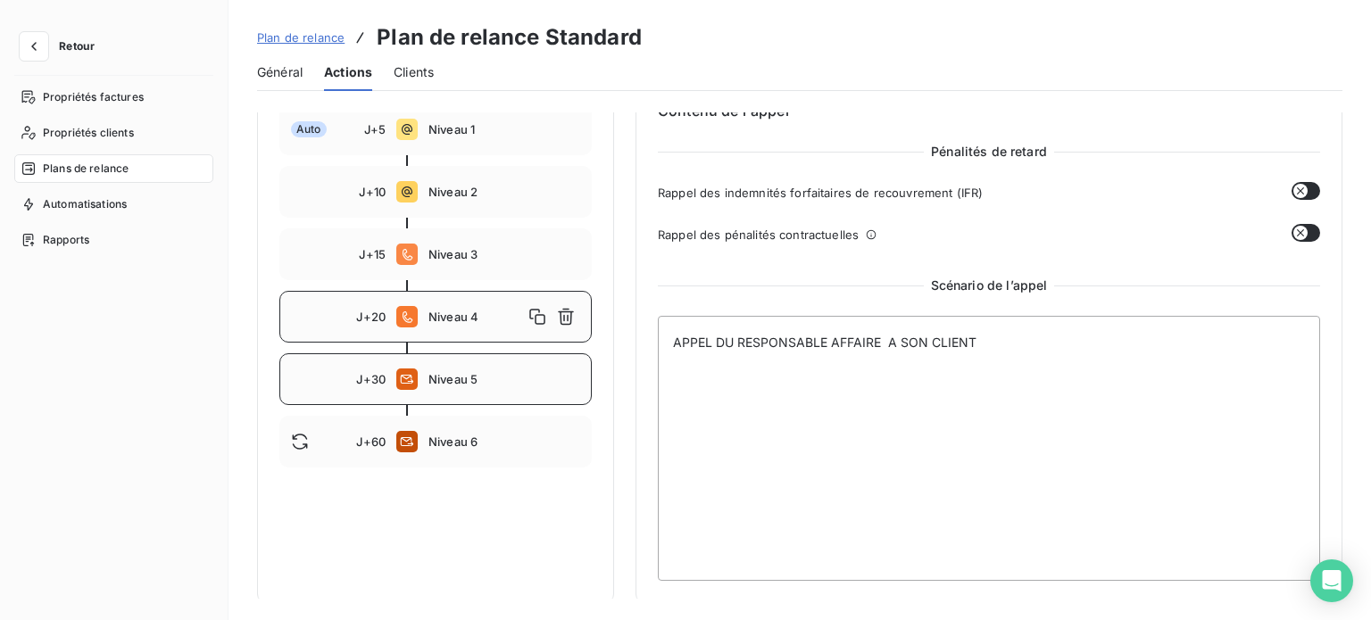
click at [492, 385] on span "Niveau 5" at bounding box center [504, 379] width 152 height 14
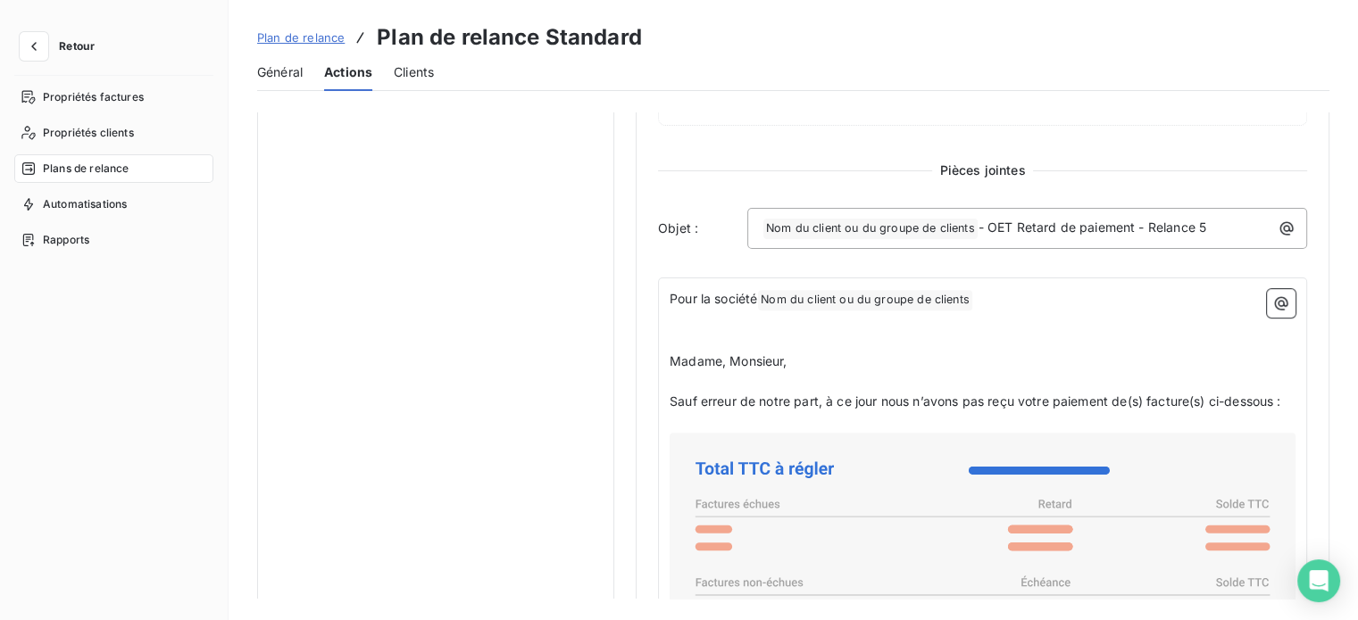
scroll to position [732, 0]
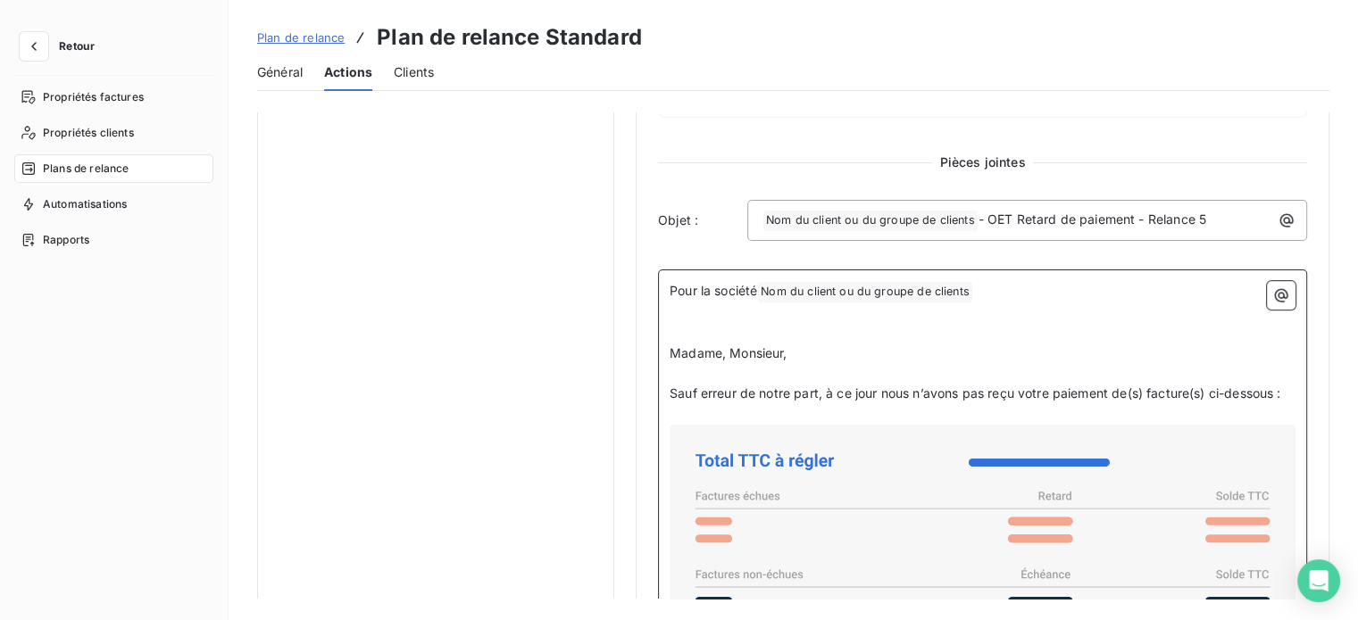
click at [682, 364] on p "﻿" at bounding box center [982, 374] width 626 height 21
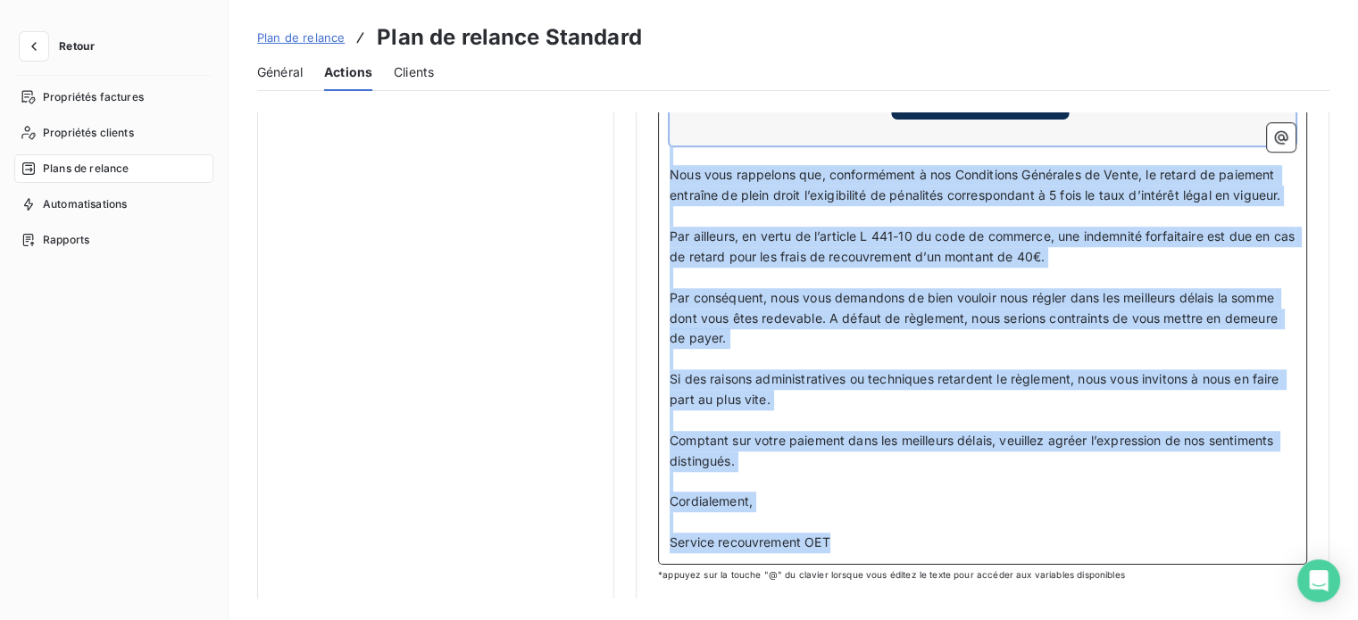
scroll to position [142, 0]
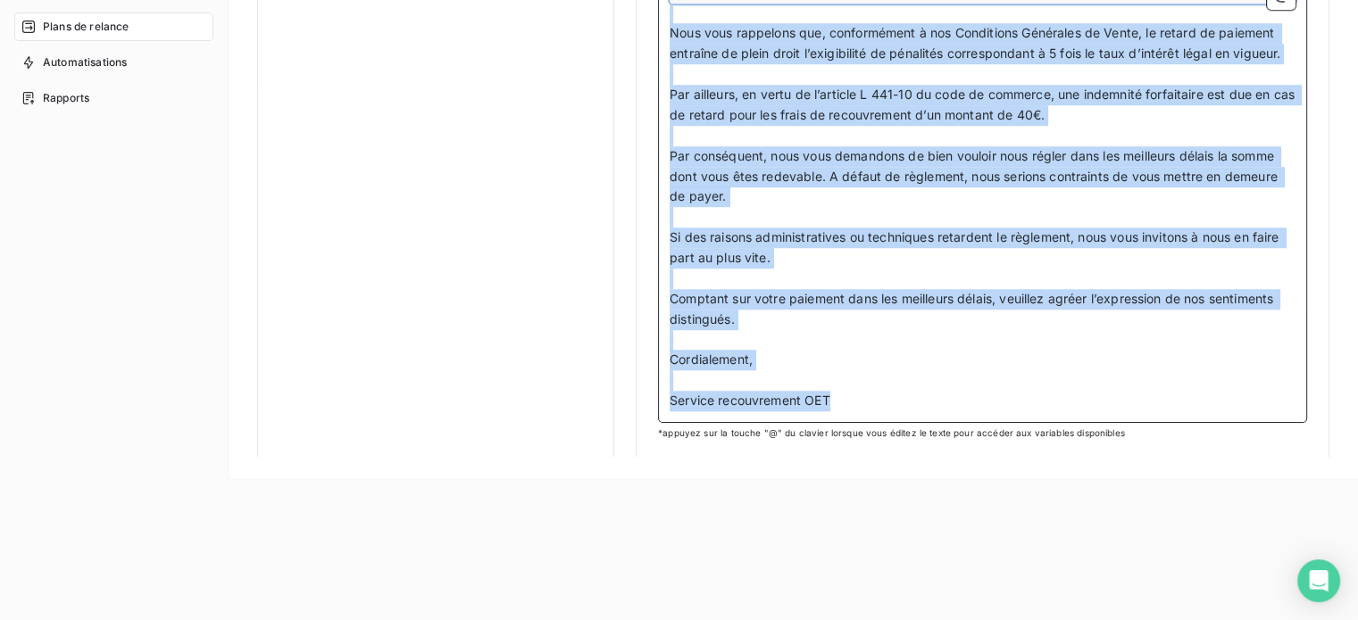
drag, startPoint x: 669, startPoint y: 352, endPoint x: 1239, endPoint y: 436, distance: 575.7
copy div "Loremi, Dolorsit, ﻿ Amet consec ad elits doei, t in utla etdo m’aliqu eni admi …"
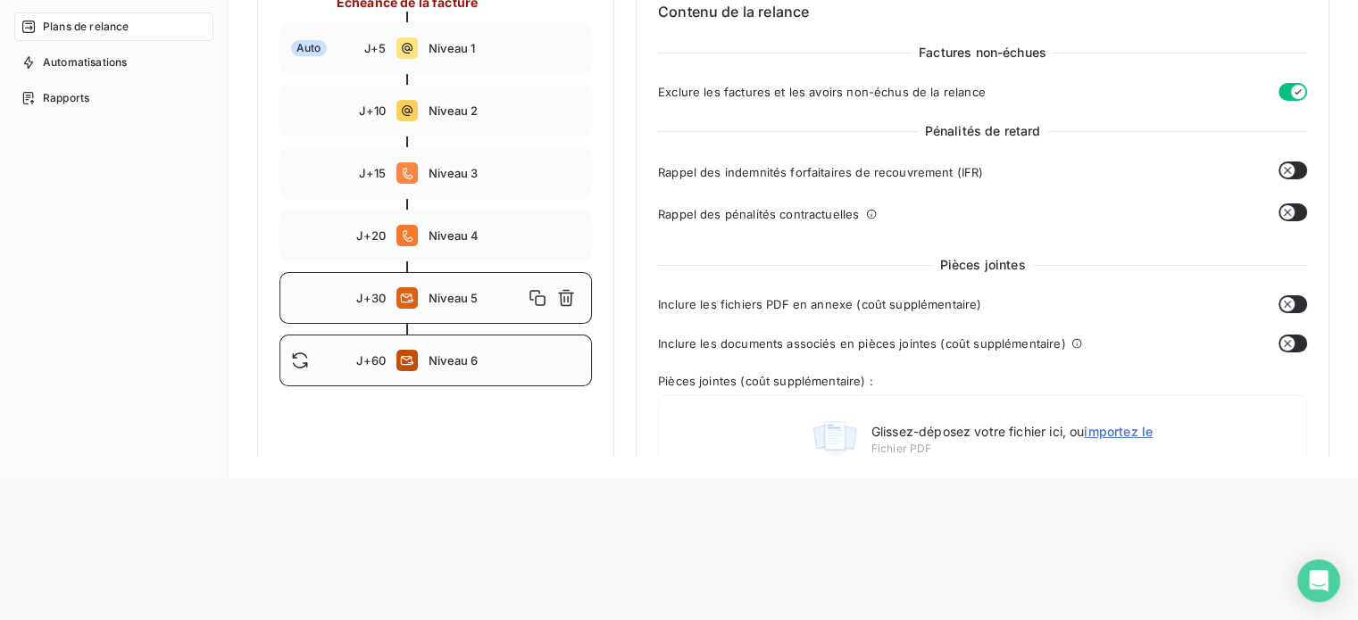
scroll to position [4, 0]
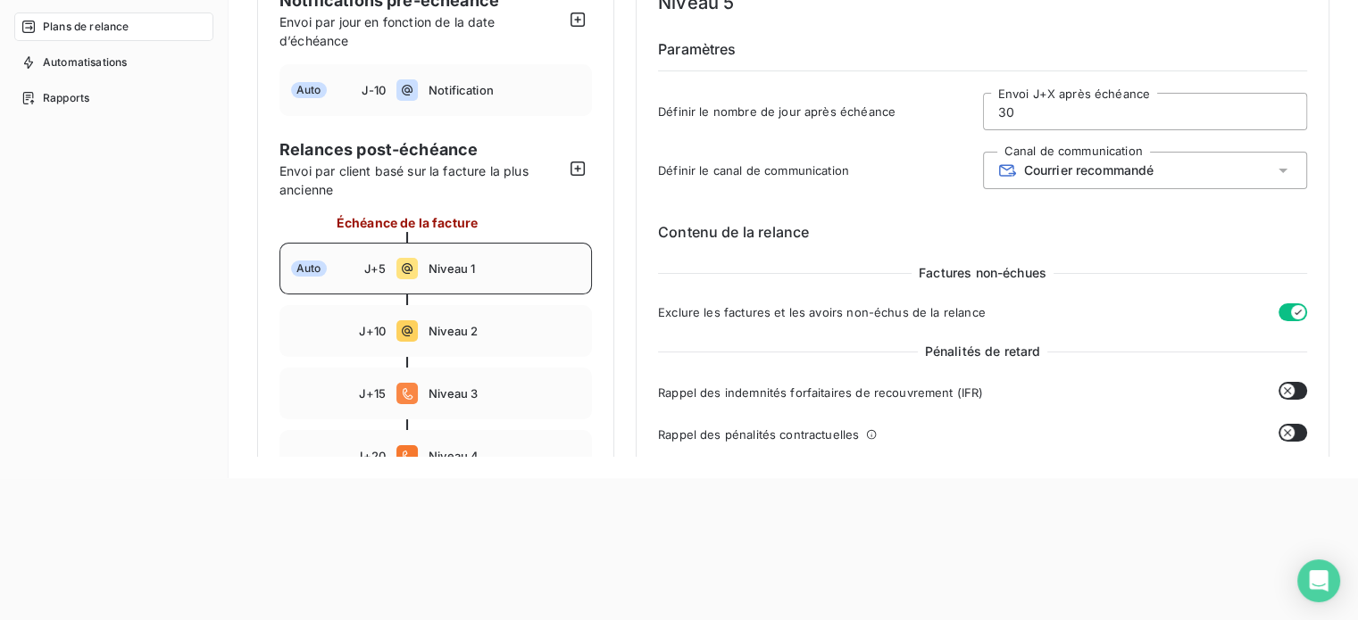
click at [472, 274] on span "Niveau 1" at bounding box center [504, 269] width 152 height 14
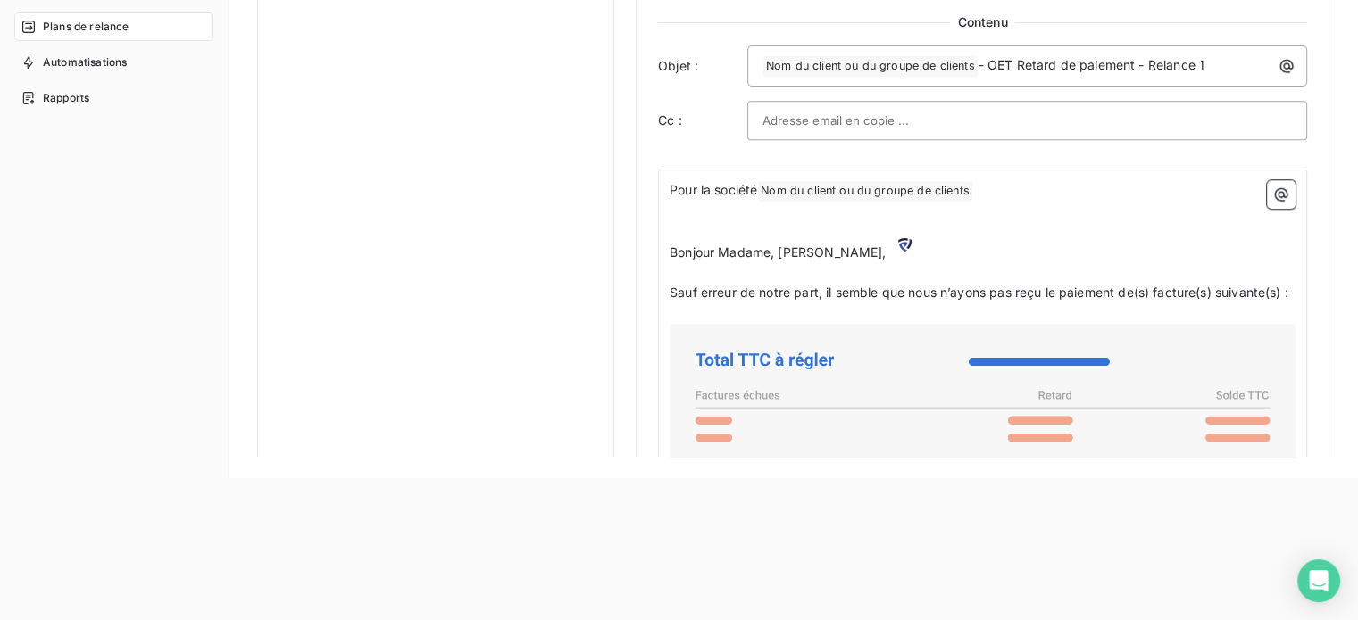
scroll to position [1076, 0]
click at [668, 245] on div "Pour la société Nom du client ou du groupe de clients ﻿ ﻿ ﻿ ﻿ Bonjour Madame, M…" at bounding box center [982, 546] width 649 height 761
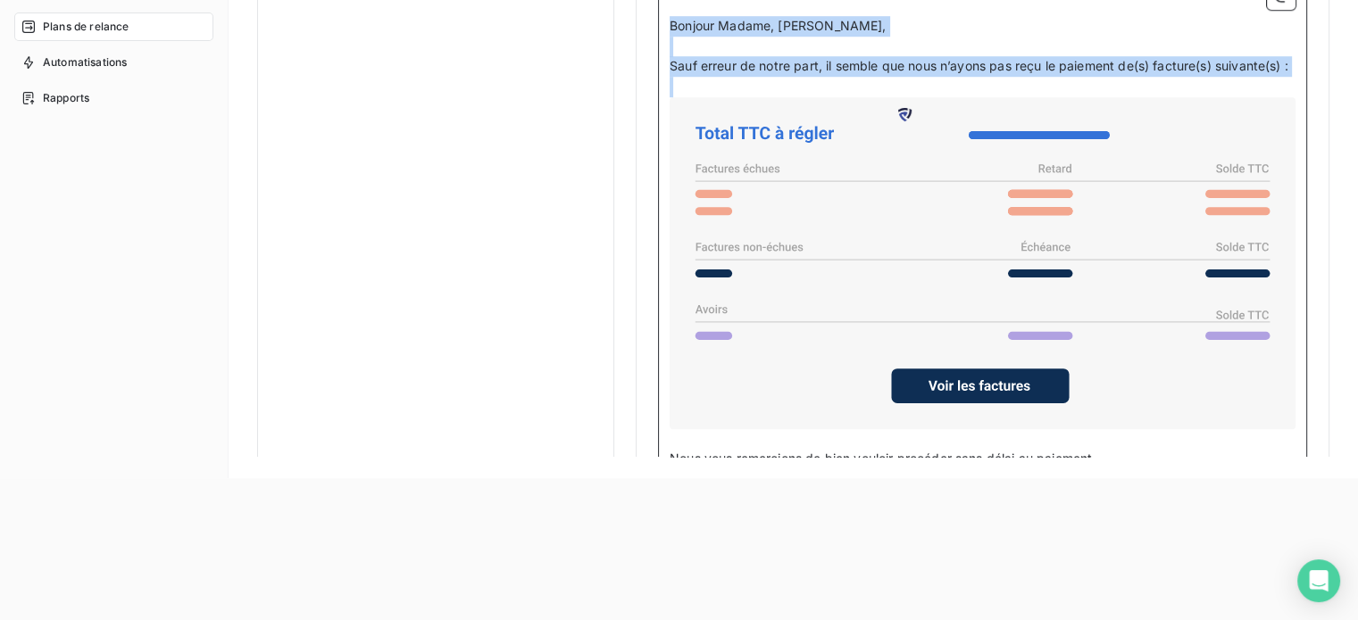
scroll to position [1582, 0]
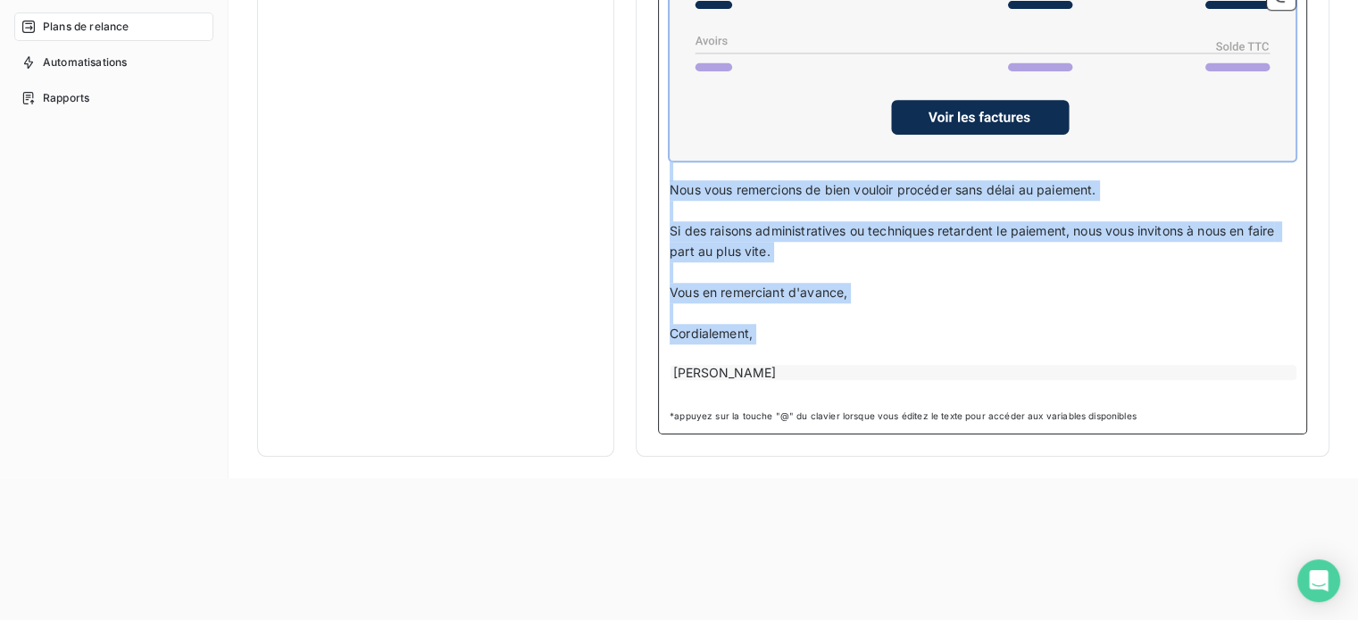
drag, startPoint x: 669, startPoint y: 245, endPoint x: 1016, endPoint y: 360, distance: 365.0
click at [1016, 360] on div "Pour la société Nom du client ou du groupe de clients ﻿ ﻿ ﻿ ﻿ Bonjour Madame, M…" at bounding box center [982, 44] width 626 height 718
copy div "Bonjour Madame, Monsieur, ﻿ Sauf erreur de notre part, il semble que nous n’ayo…"
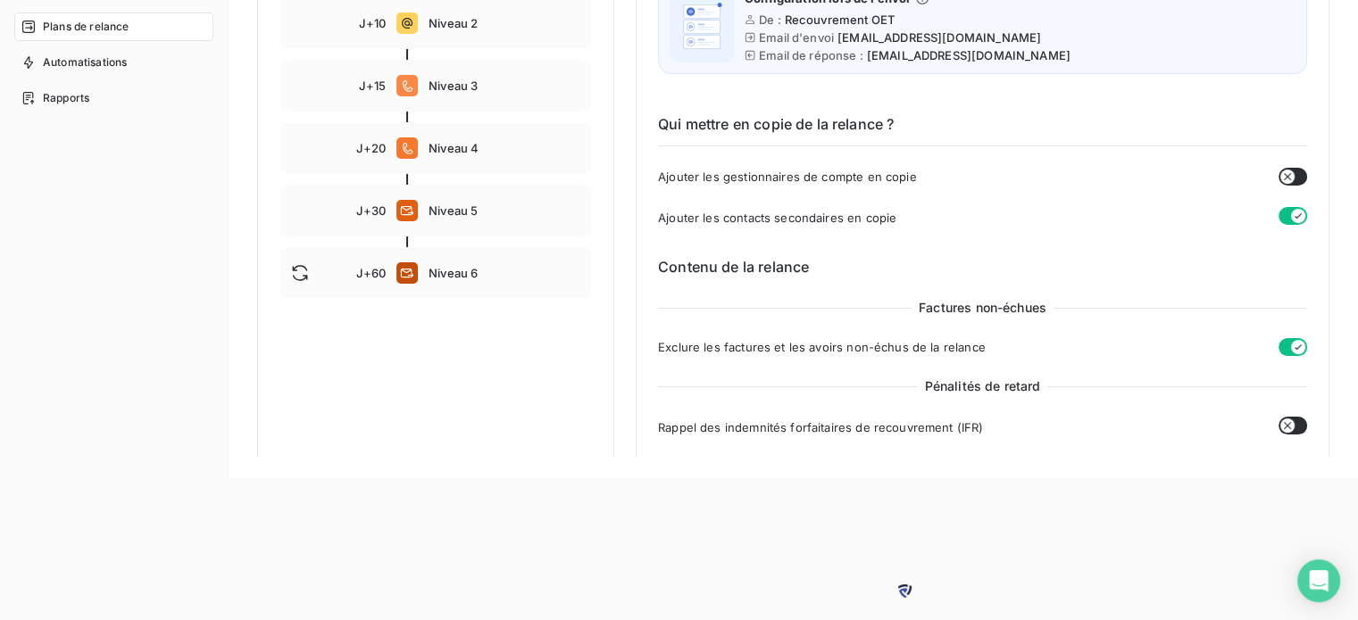
scroll to position [154, 0]
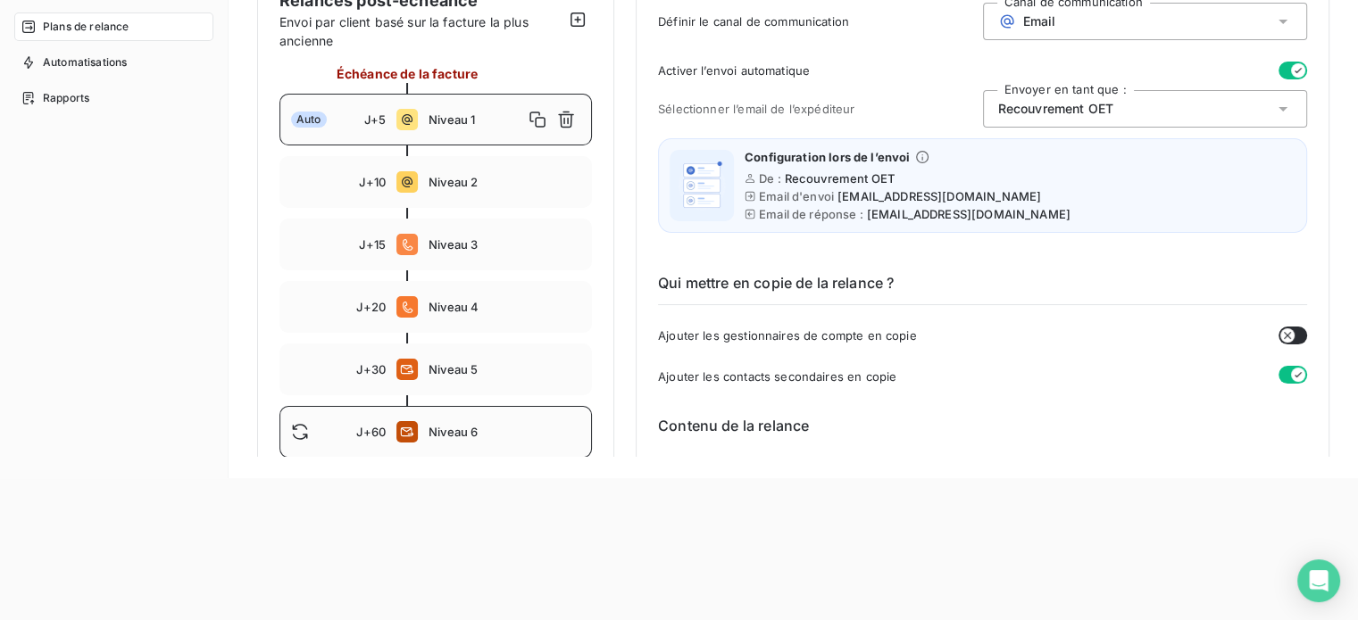
click at [431, 435] on span "Niveau 6" at bounding box center [504, 432] width 152 height 14
type input "60"
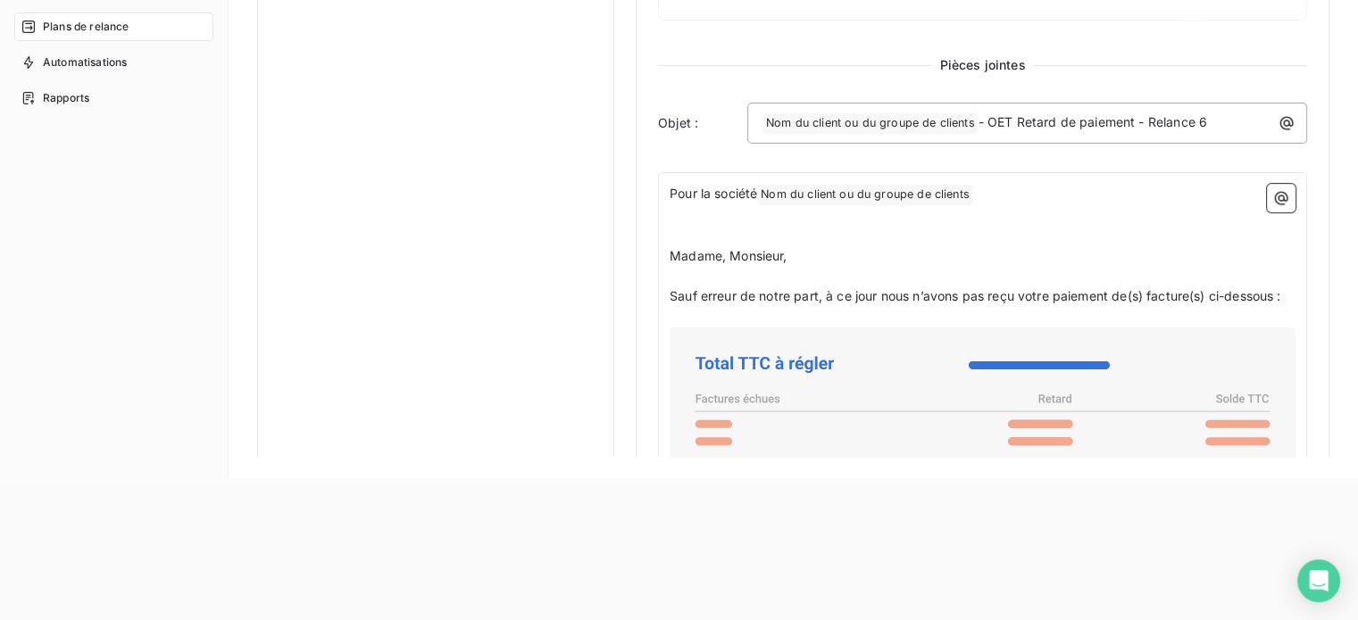
scroll to position [689, 0]
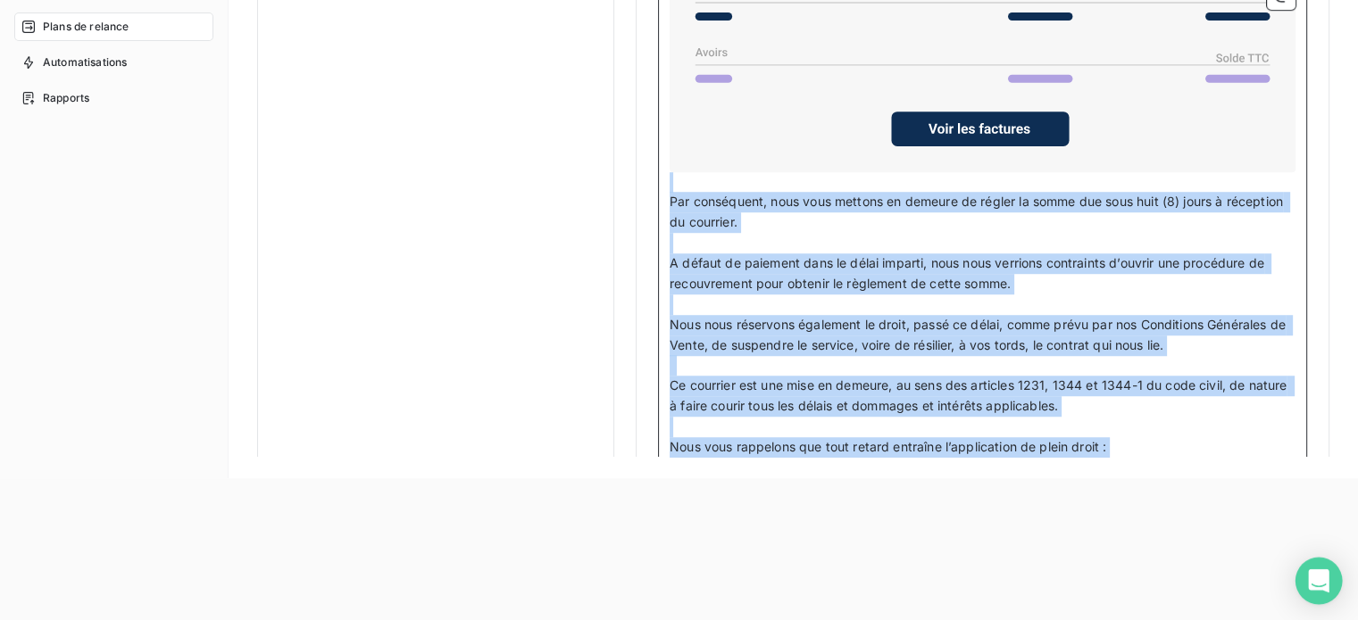
scroll to position [1404, 0]
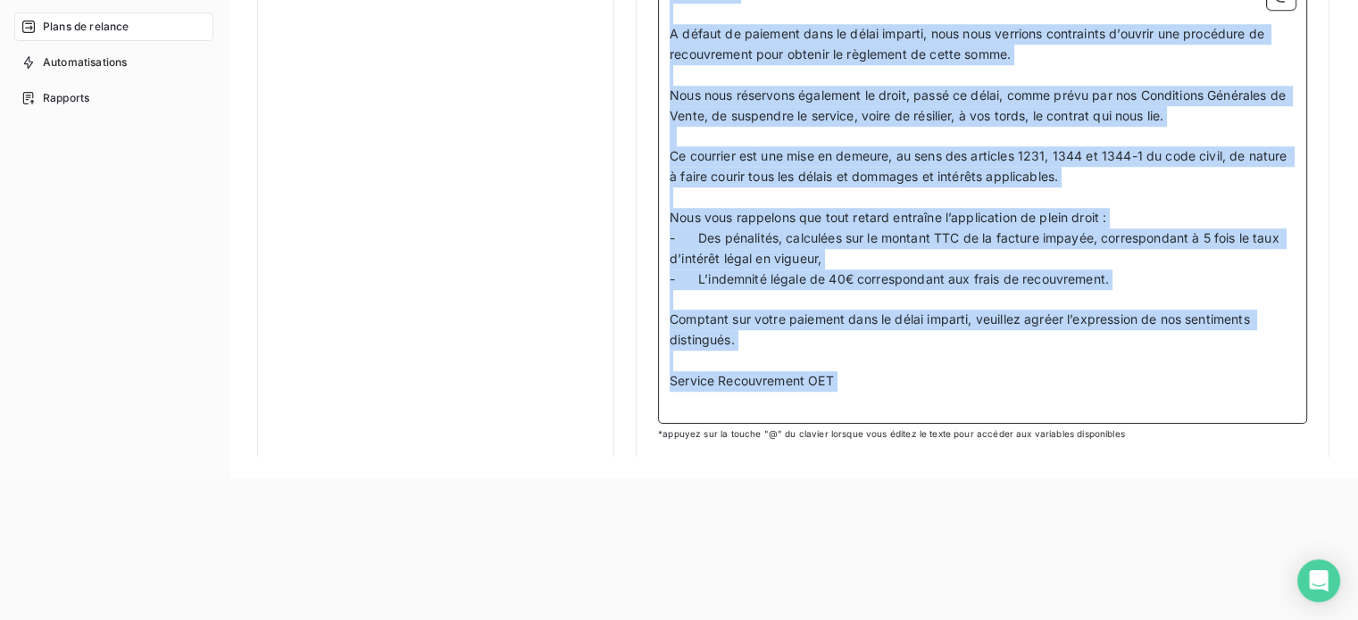
drag, startPoint x: 670, startPoint y: 252, endPoint x: 1275, endPoint y: 588, distance: 692.4
click at [1275, 478] on html "Retour Propriétés factures Propriétés clients Plans de relance Automatisations …" at bounding box center [679, 168] width 1358 height 620
copy div "Loremi, Dolorsit, ﻿ Amet consec ad elits doei, t in utla etdo m’aliqu eni admi …"
